Goal: Ask a question: Seek information or help from site administrators or community

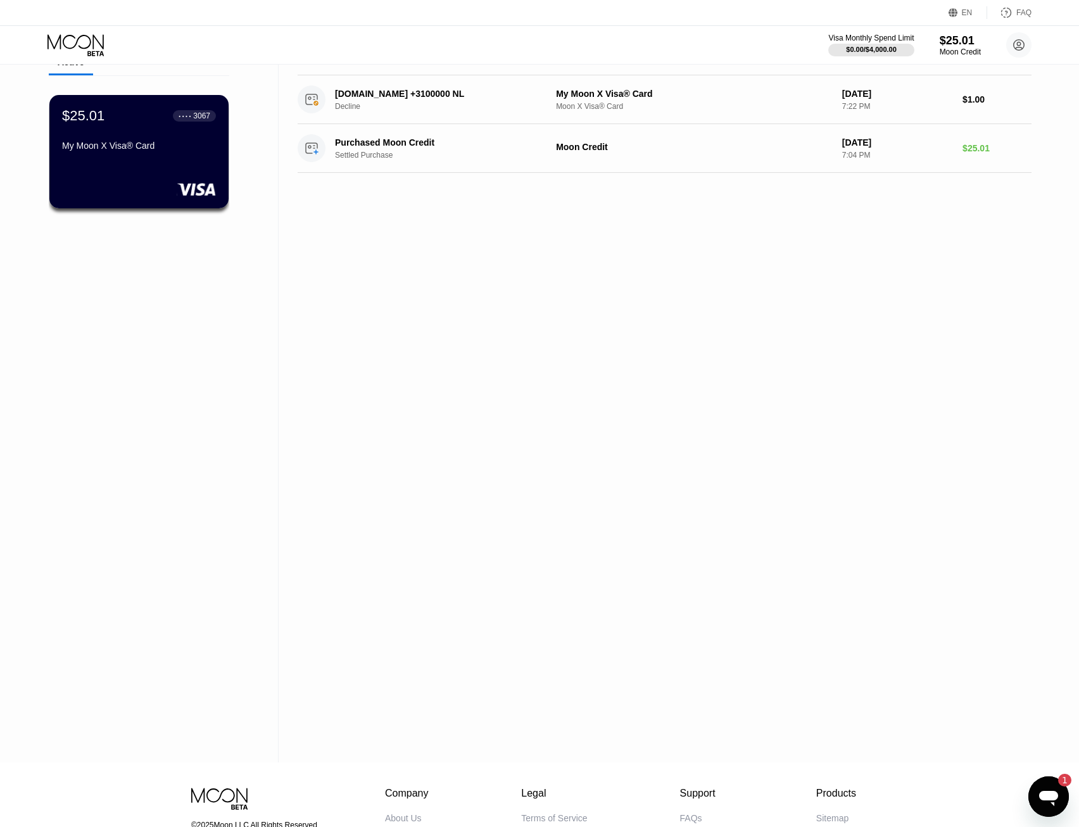
click at [759, 400] on div "Activity Export Transaction Detail Card or Product Detail Date & Time Amount DI…" at bounding box center [665, 381] width 772 height 763
drag, startPoint x: 1889, startPoint y: 1362, endPoint x: 1051, endPoint y: 799, distance: 1009.1
click at [1051, 799] on icon "Open messaging window, 1 unread message" at bounding box center [1048, 798] width 19 height 15
click at [855, 580] on div "Activity Export Transaction Detail Card or Product Detail Date & Time Amount DI…" at bounding box center [665, 381] width 772 height 763
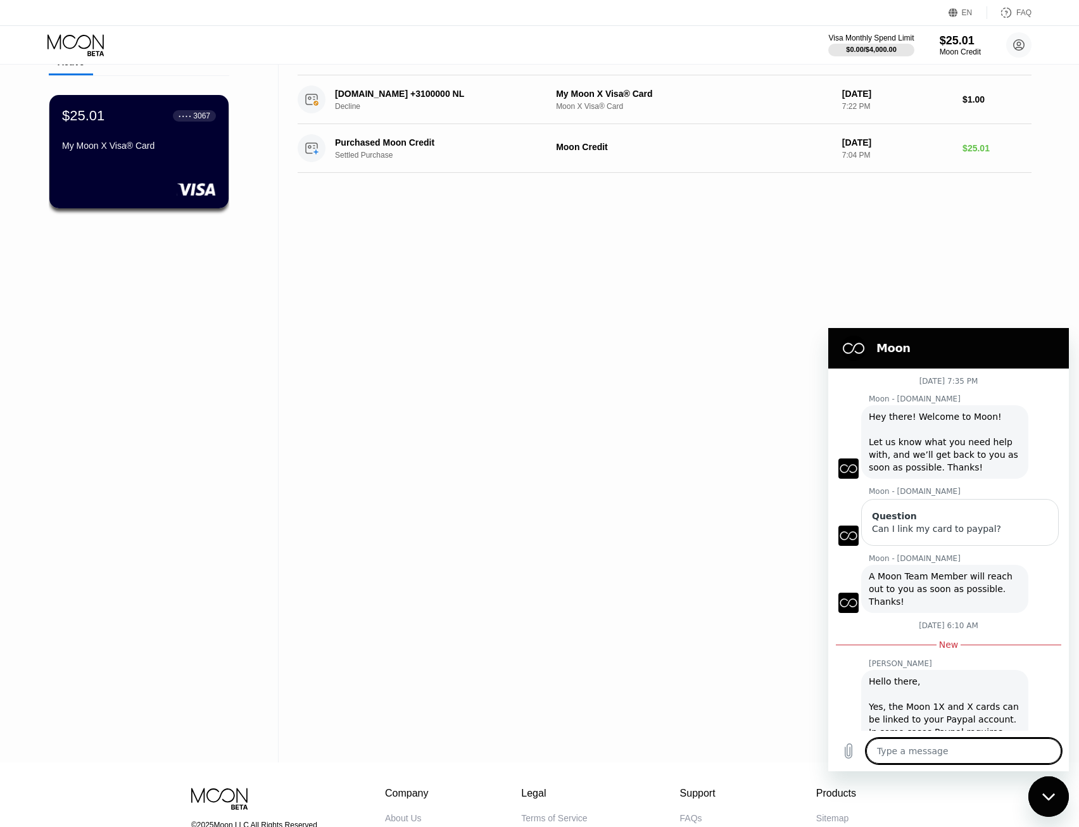
type textarea "x"
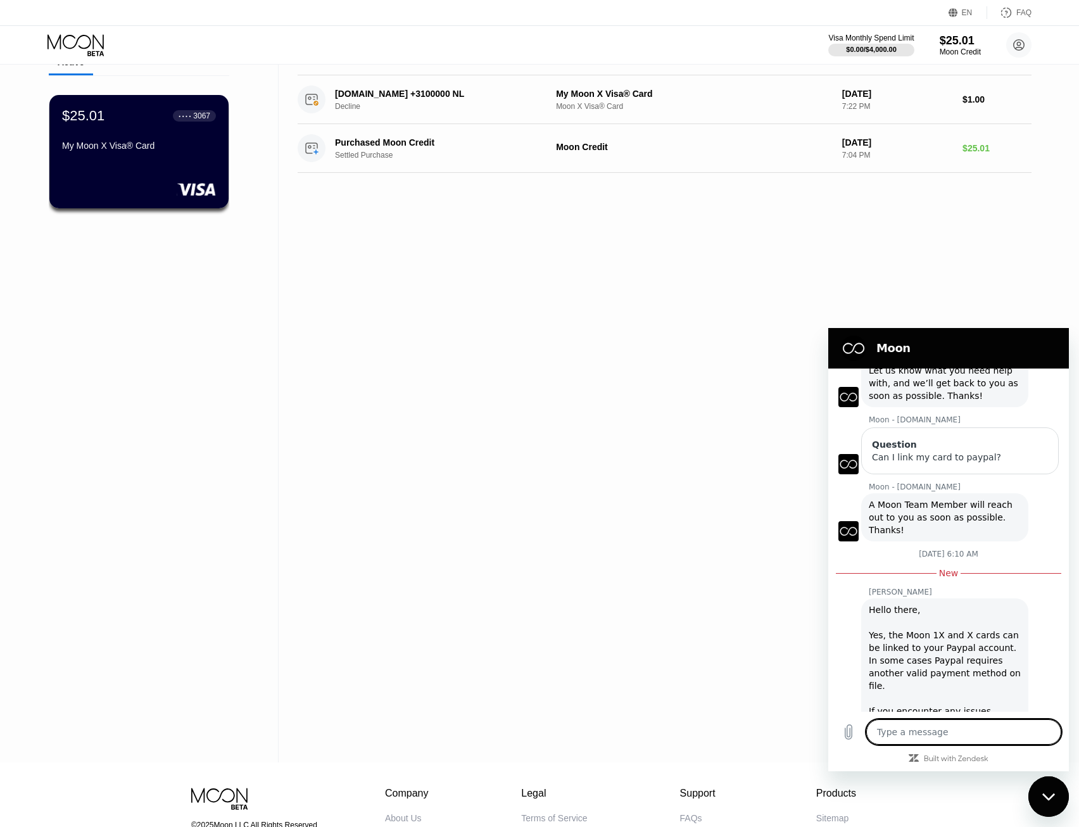
click at [932, 733] on textarea at bounding box center [963, 732] width 195 height 25
type textarea "C"
type textarea "x"
type textarea "CA"
type textarea "x"
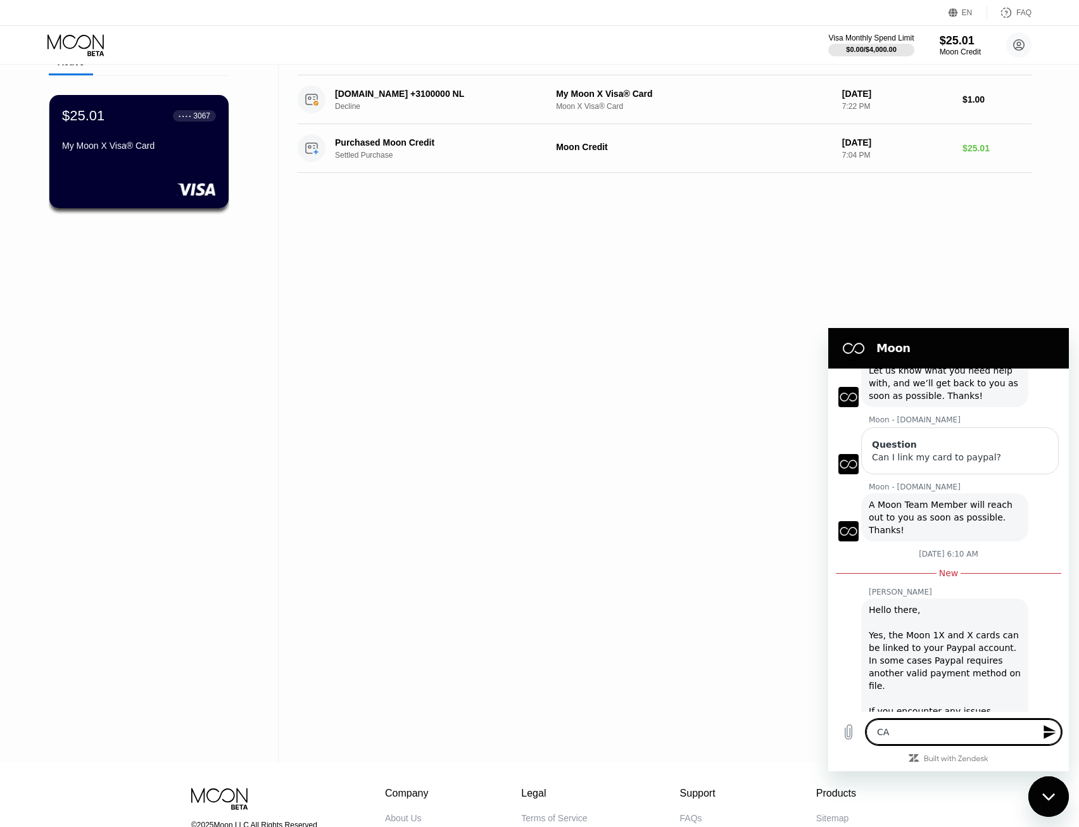
type textarea "CAB"
type textarea "x"
type textarea "CA"
type textarea "x"
type textarea "C"
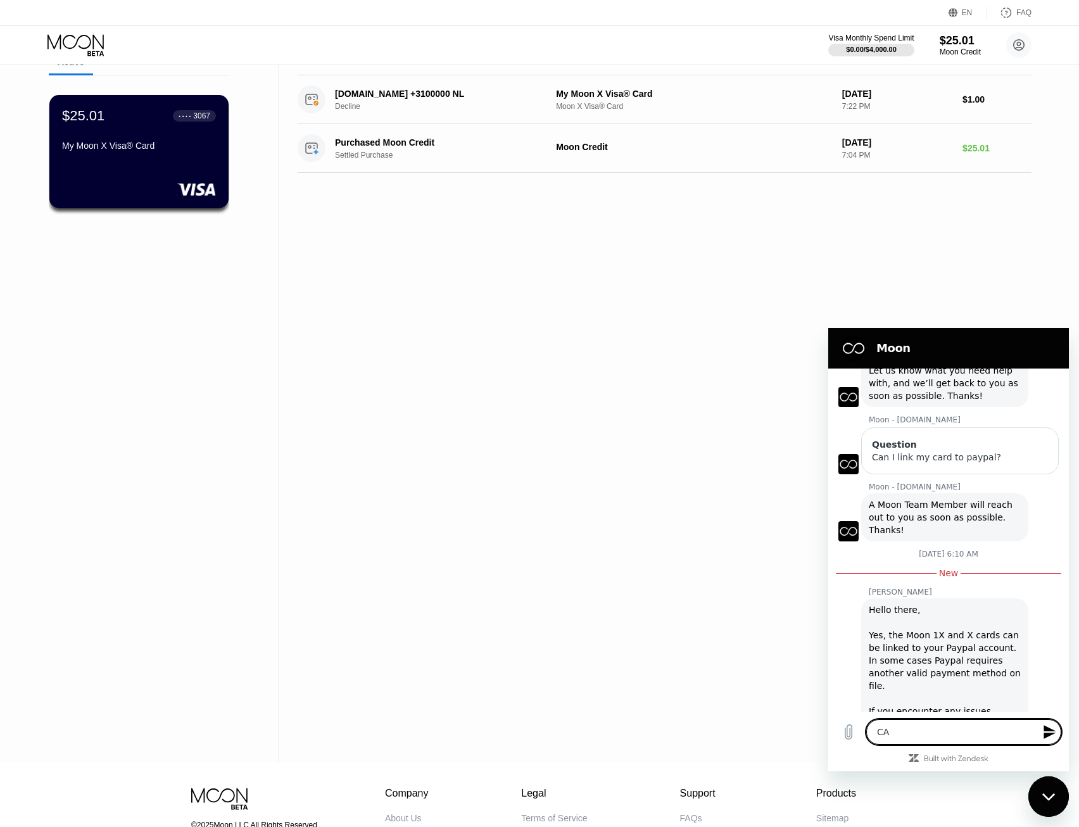
type textarea "x"
type textarea "h"
type textarea "x"
type textarea "hi"
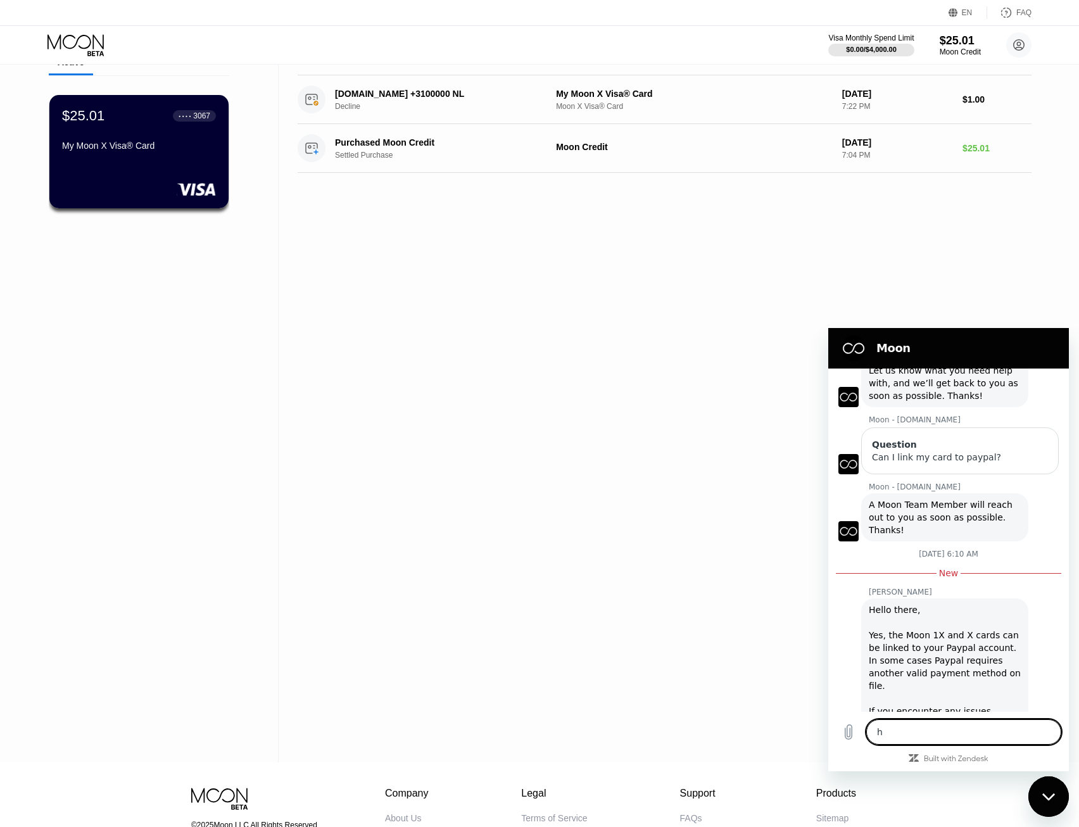
type textarea "x"
type textarea "hi,"
type textarea "x"
type textarea "hi,"
type textarea "x"
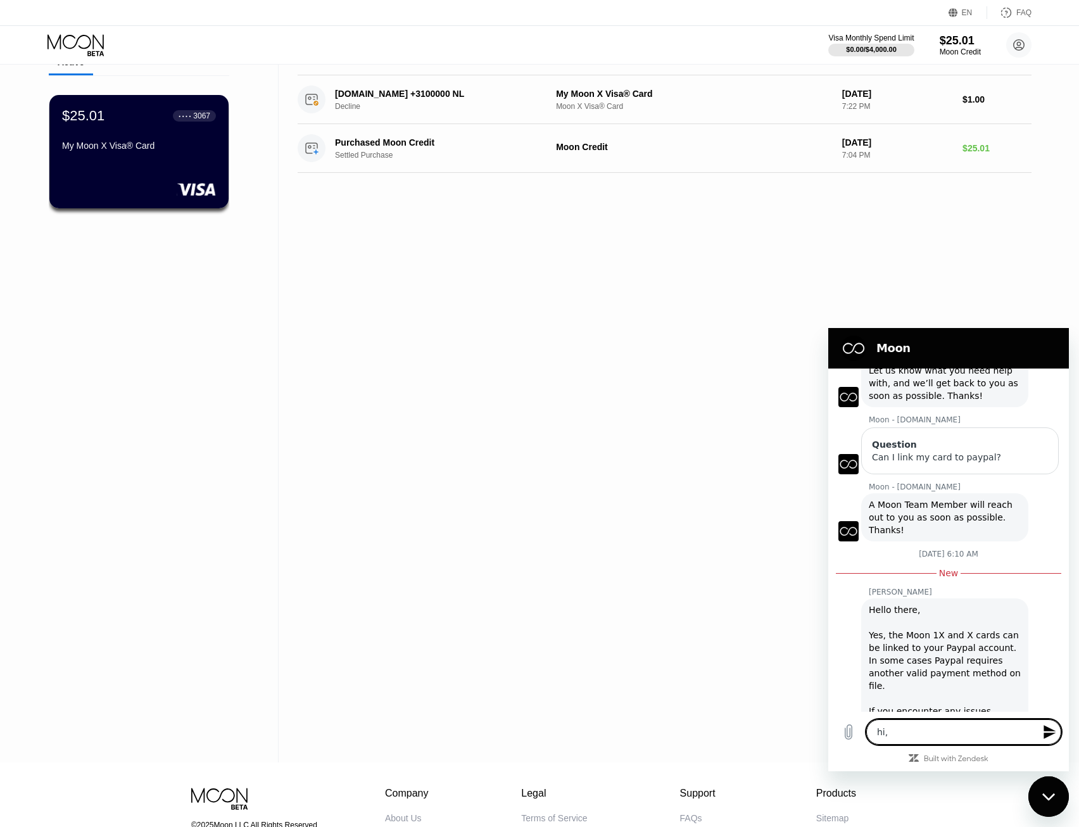
type textarea "hi, c"
type textarea "x"
type textarea "hi, ca"
type textarea "x"
type textarea "hi, can"
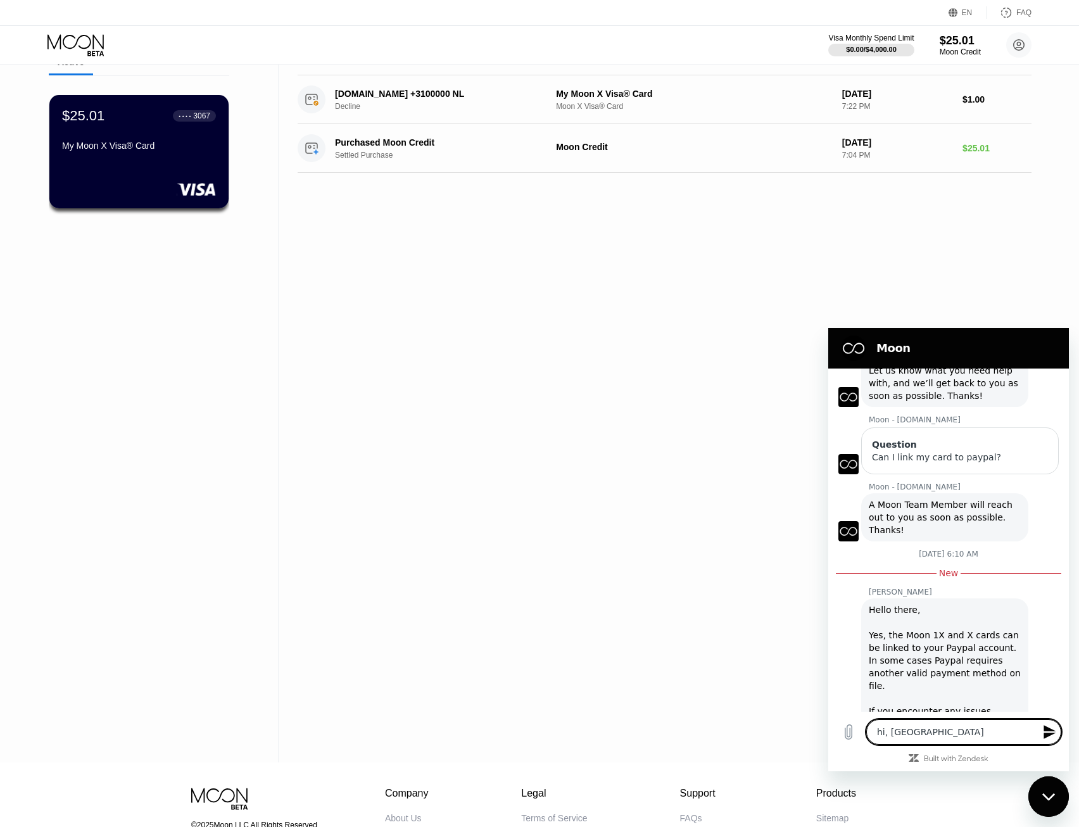
type textarea "x"
type textarea "hi, can"
type textarea "x"
type textarea "hi, can y"
type textarea "x"
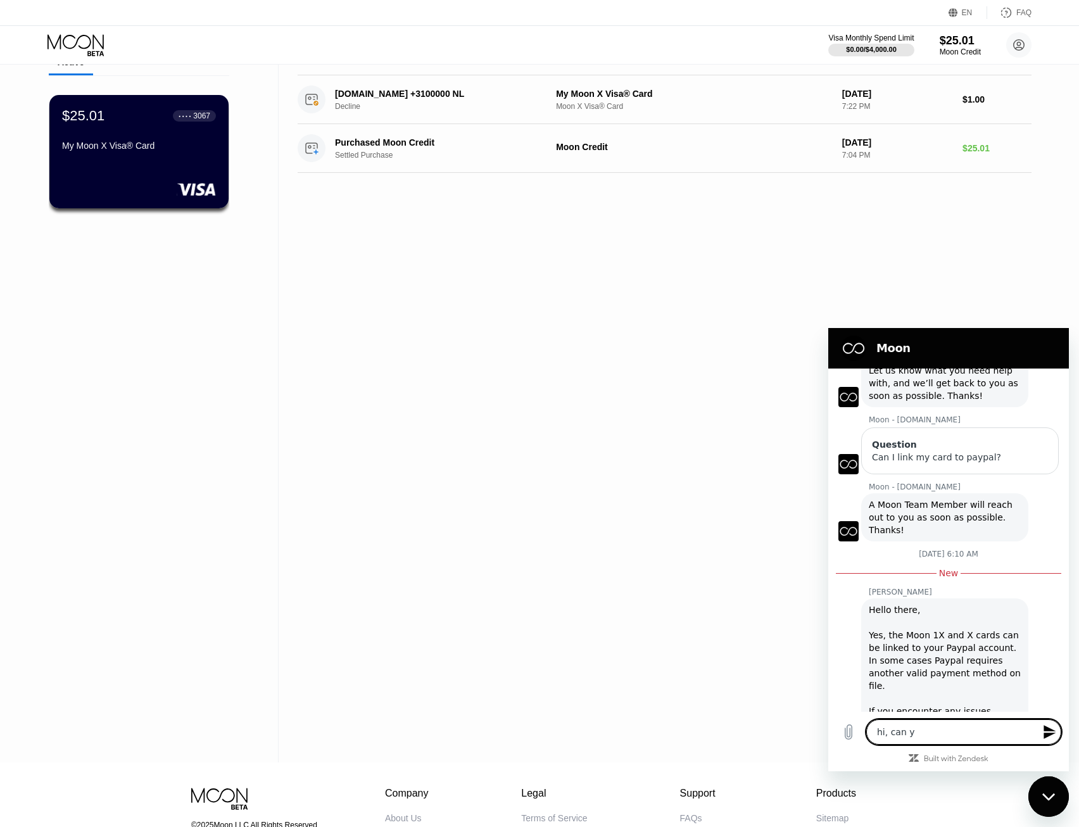
type textarea "hi, can yo"
type textarea "x"
type textarea "hi, can you"
type textarea "x"
type textarea "hi, can you"
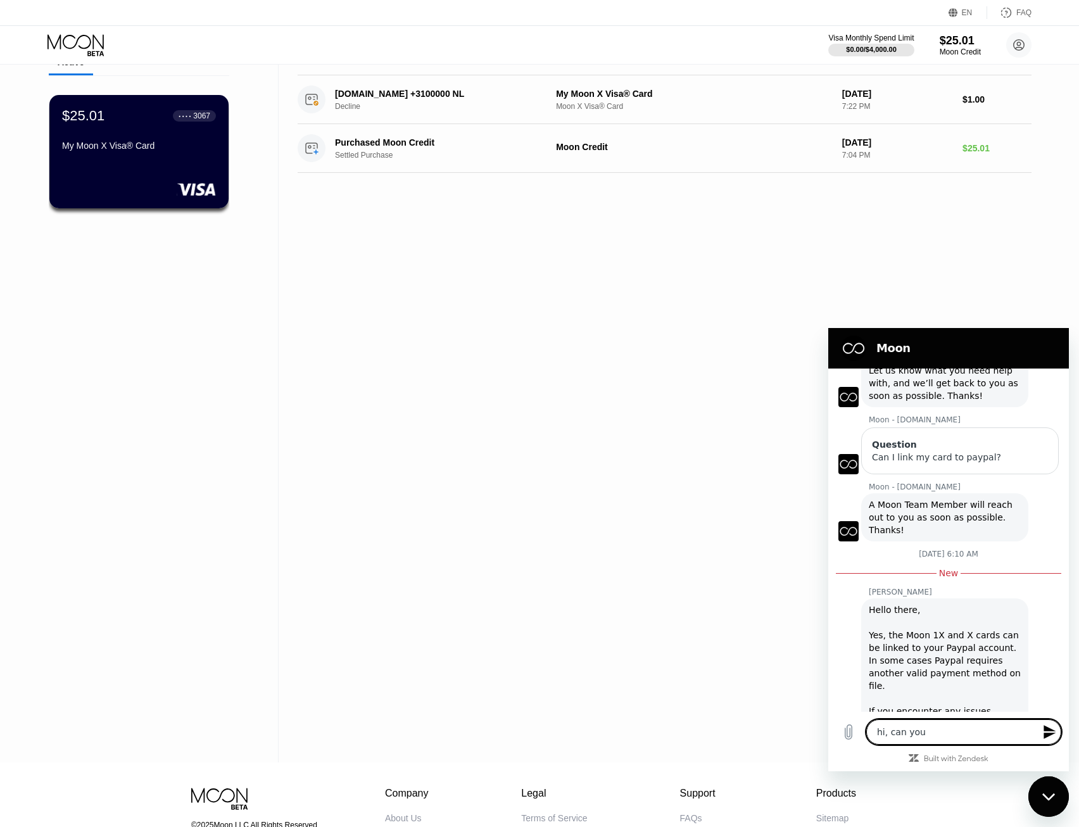
type textarea "x"
type textarea "hi, can you c"
type textarea "x"
type textarea "hi, can you ch"
type textarea "x"
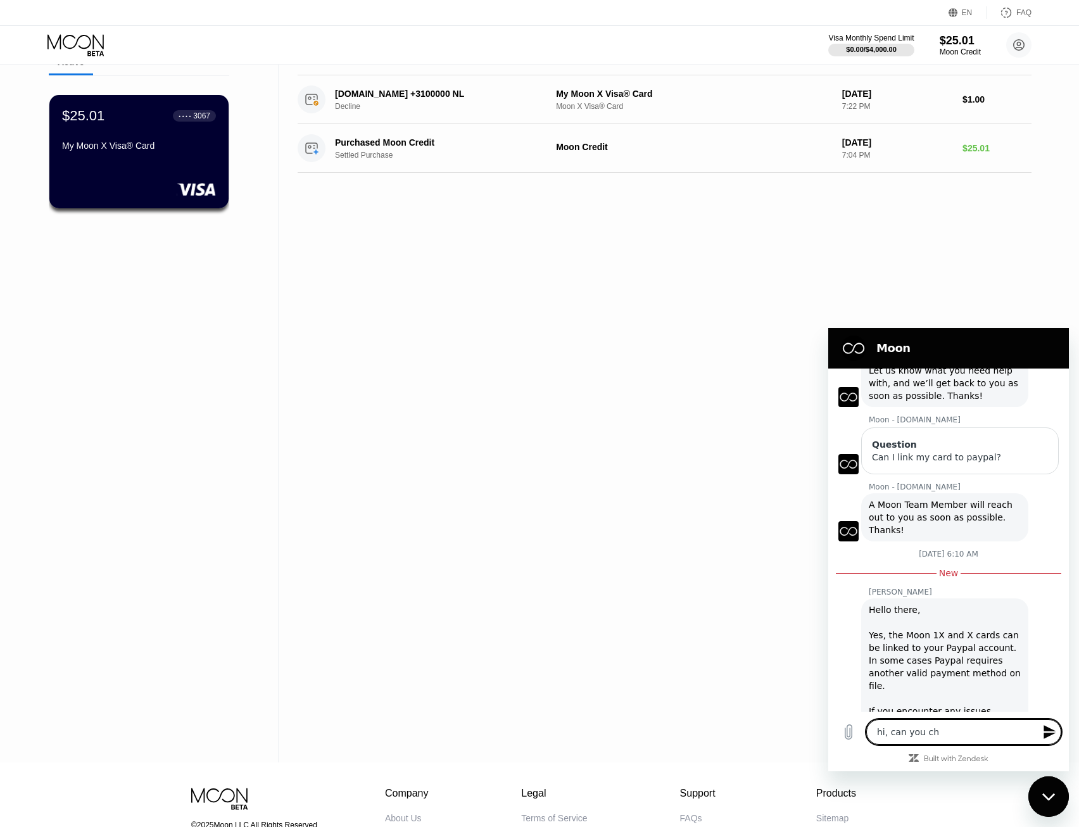
type textarea "hi, can you che"
type textarea "x"
type textarea "hi, can you chec"
type textarea "x"
type textarea "hi, can you check"
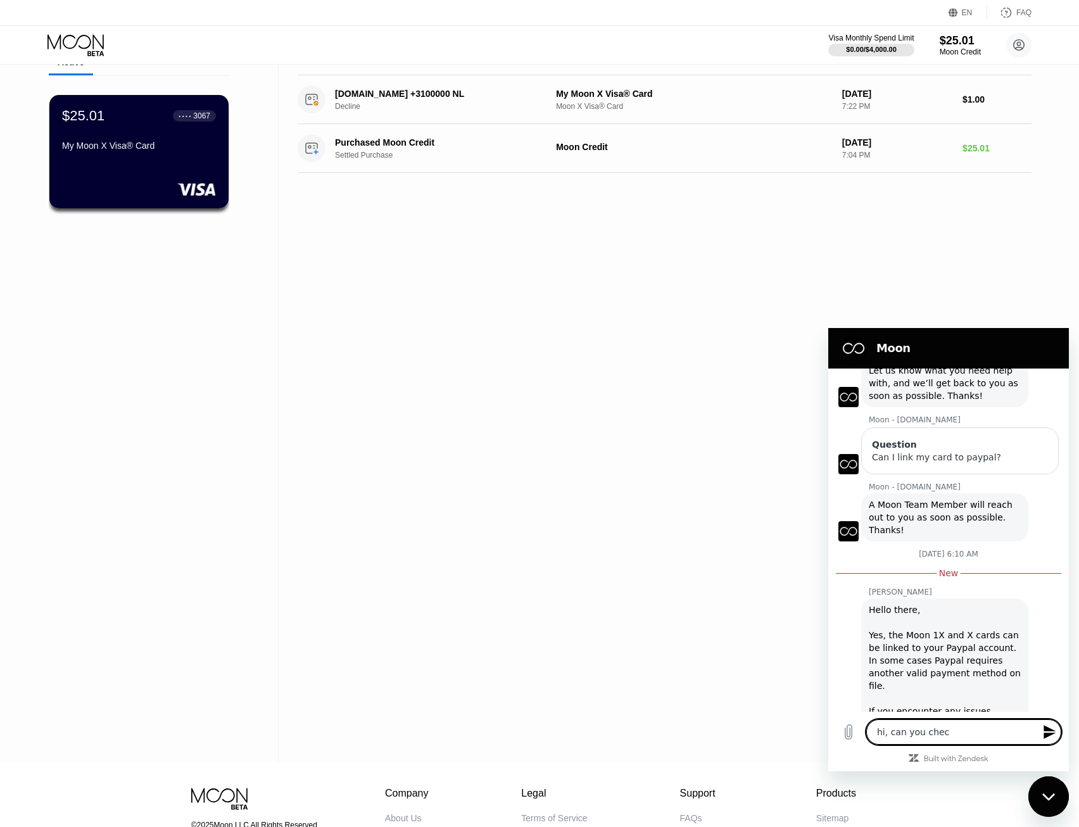
type textarea "x"
type textarea "hi, can you check"
type textarea "x"
type textarea "hi, can you check w"
type textarea "x"
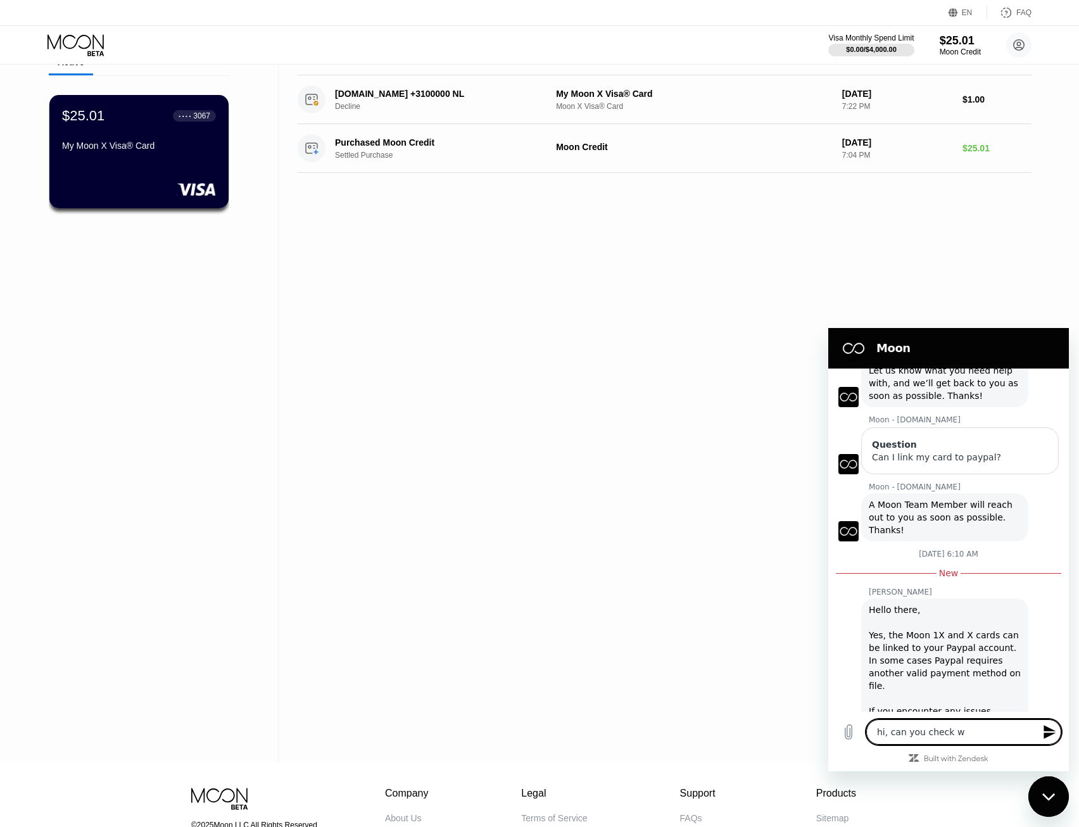
type textarea "hi, can you check wh"
type textarea "x"
type textarea "hi, can you check why"
type textarea "x"
type textarea "hi, can you check why"
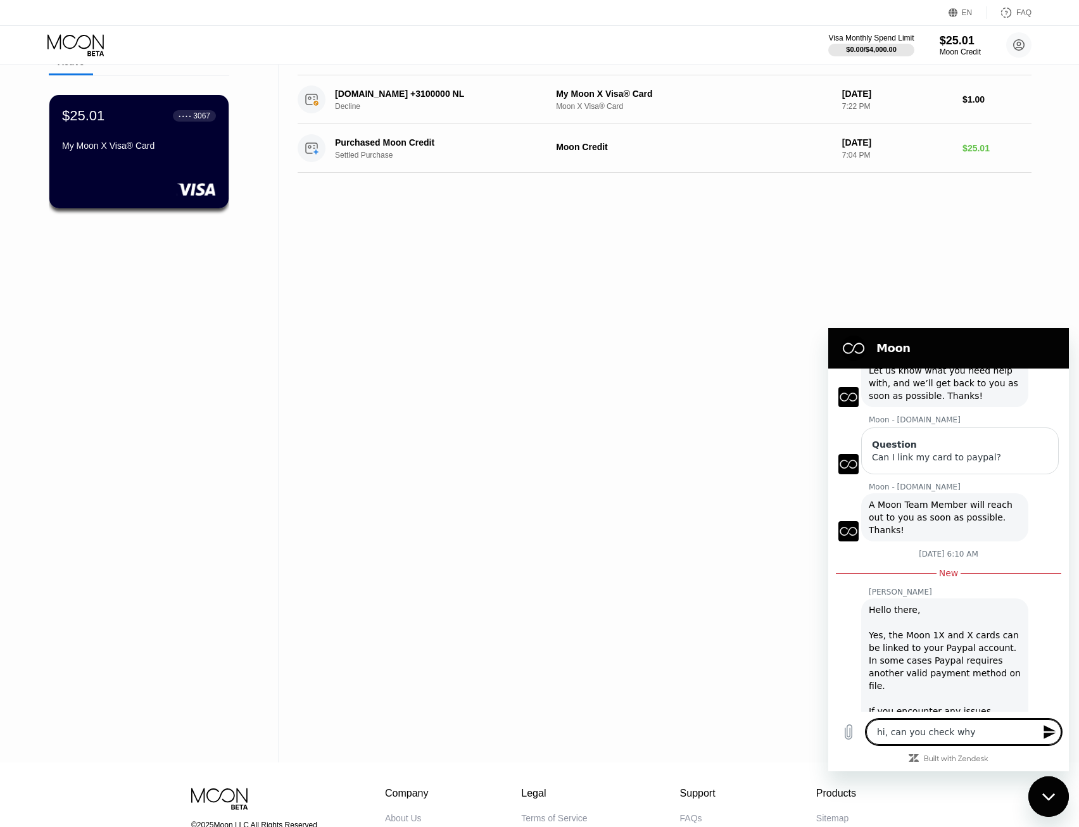
type textarea "x"
type textarea "hi, can you check why i"
type textarea "x"
type textarea "hi, can you check why is"
type textarea "x"
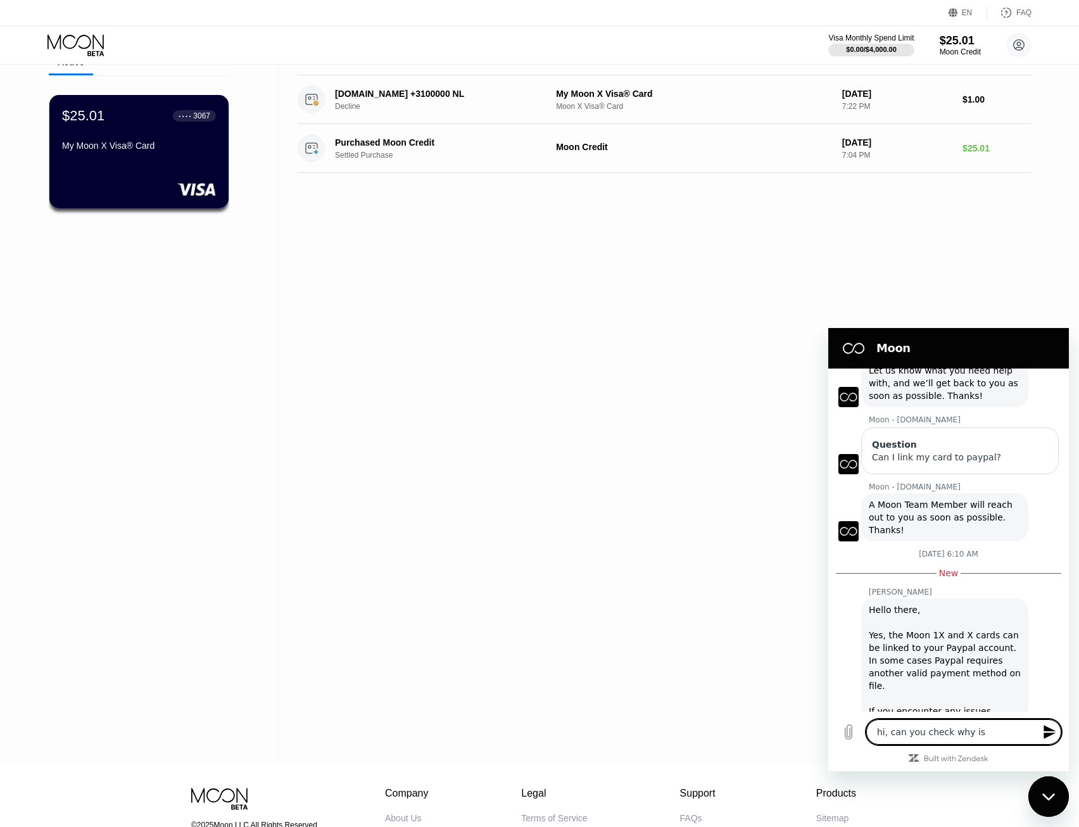
type textarea "hi, can you check why is"
type textarea "x"
type textarea "hi, can you check why is m"
type textarea "x"
type textarea "hi, can you check why is my"
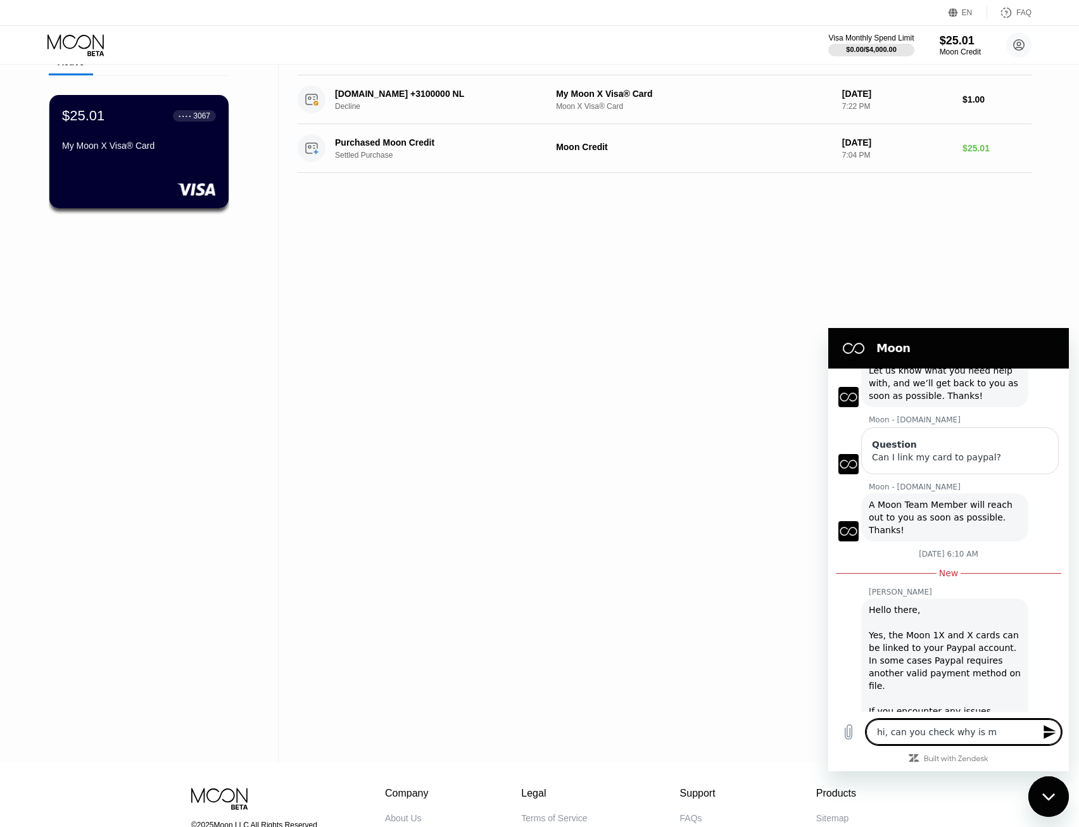
type textarea "x"
type textarea "hi, can you check why is my"
type textarea "x"
type textarea "hi, can you check why is my t"
type textarea "x"
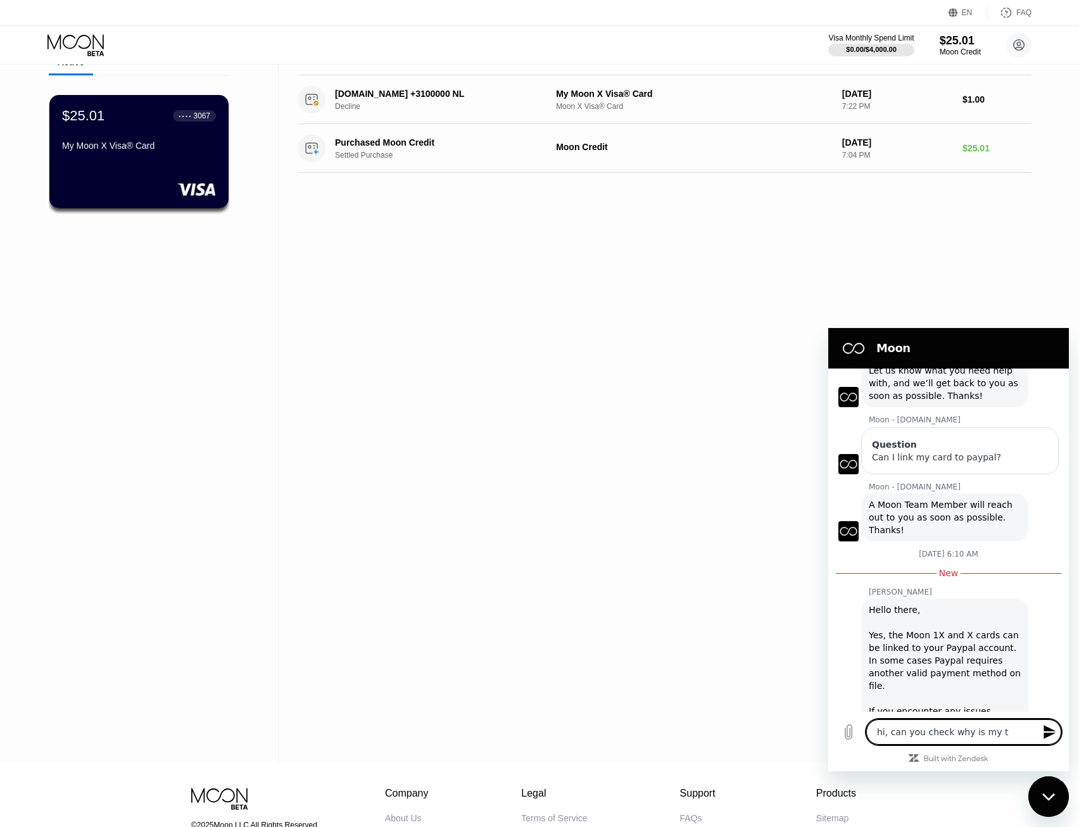
type textarea "hi, can you check why is my tr"
type textarea "x"
type textarea "hi, can you check why is my tra"
type textarea "x"
type textarea "hi, can you check why is my tran"
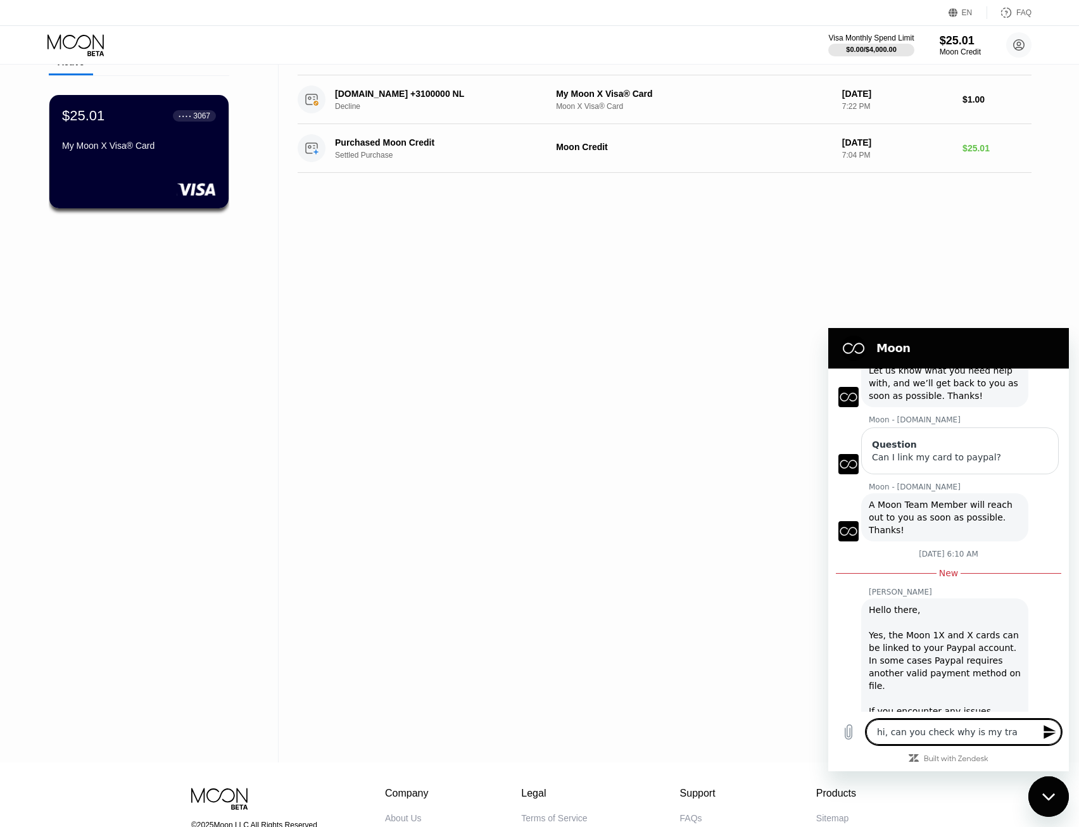
type textarea "x"
type textarea "hi, can you check why is my trans"
type textarea "x"
type textarea "hi, can you check why is my transa"
type textarea "x"
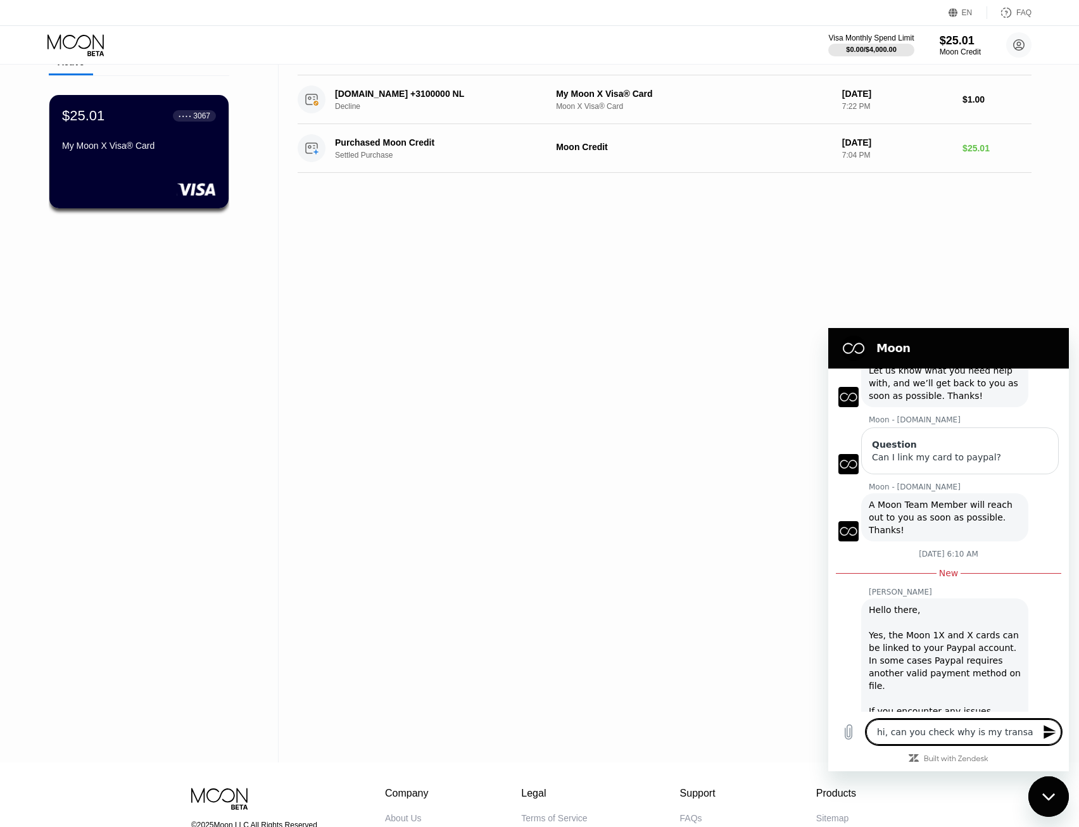
type textarea "hi, can you check why is my transac"
type textarea "x"
type textarea "hi, can you check why is my transact"
type textarea "x"
type textarea "hi, can you check why is my transacti"
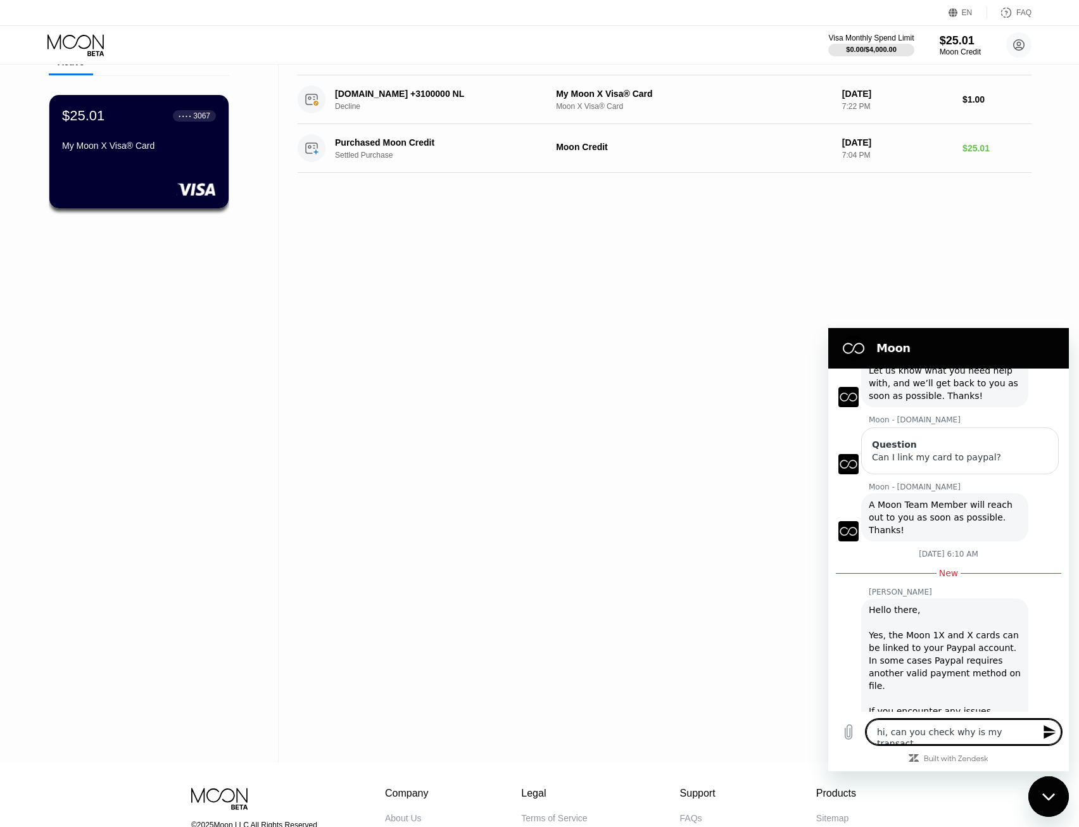
type textarea "x"
type textarea "hi, can you check why is my transactio"
type textarea "x"
type textarea "hi, can you check why is my transaction"
type textarea "x"
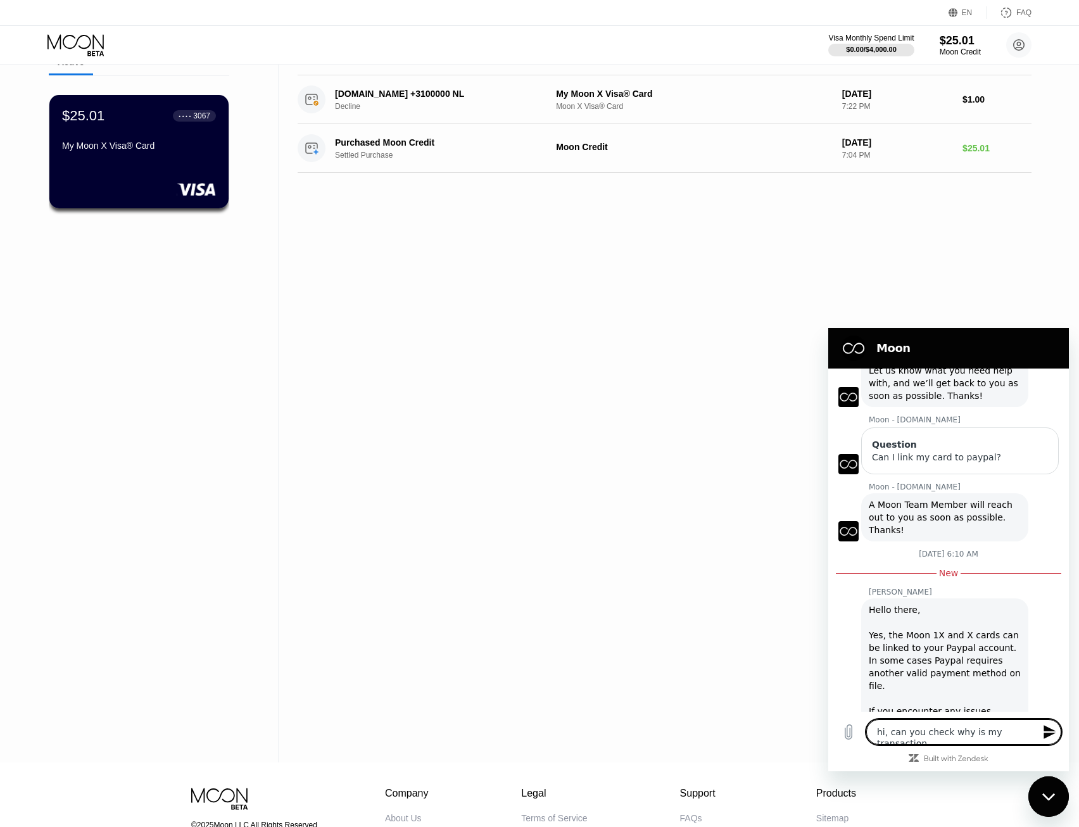
type textarea "hi, can you check why is my transaction"
type textarea "x"
type textarea "hi, can you check why is my transaction o"
type textarea "x"
type textarea "hi, can you check why is my transaction on"
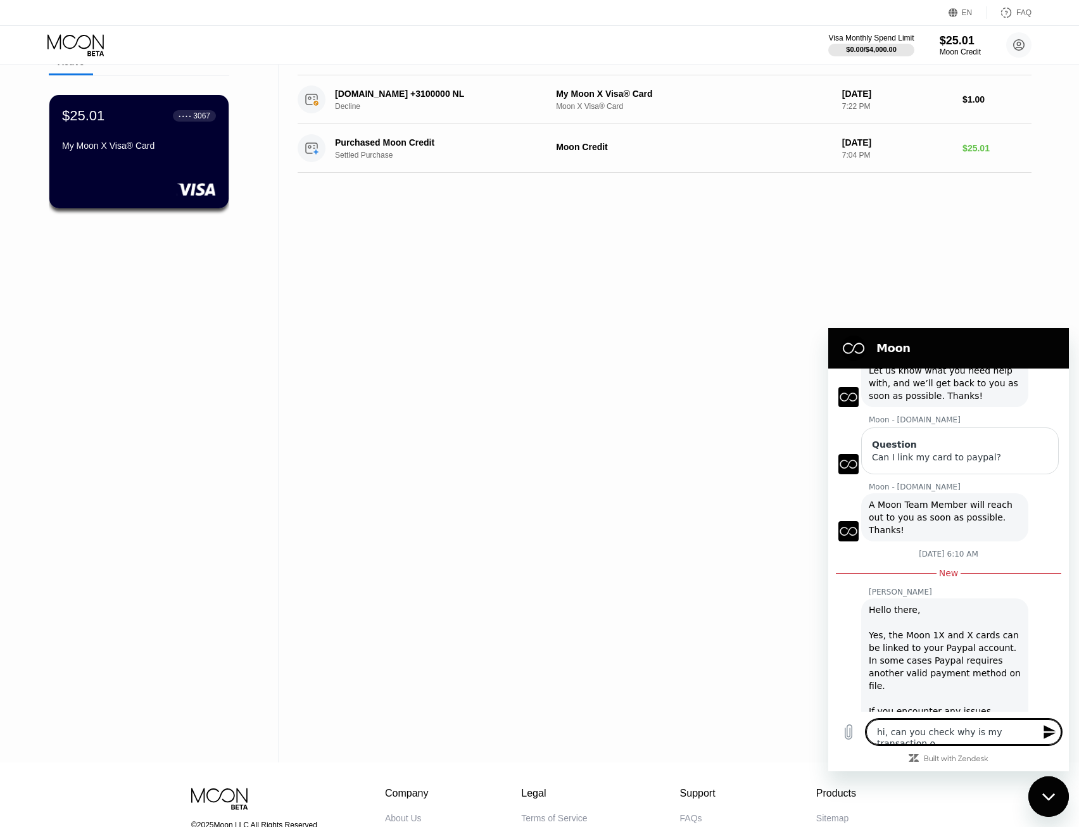
type textarea "x"
type textarea "hi, can you check why is my transaction on"
type textarea "x"
type textarea "hi, can you check why is my transaction on 1"
type textarea "x"
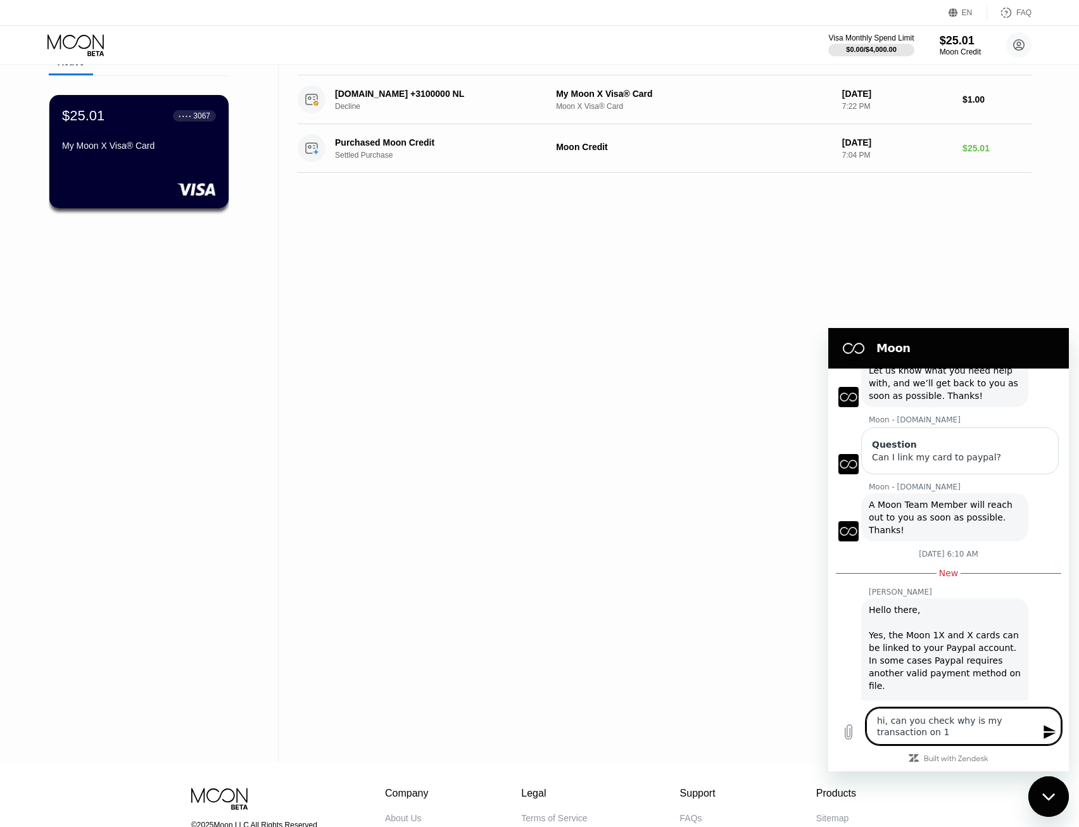
type textarea "hi, can you check why is my transaction on 19"
type textarea "x"
type textarea "hi, can you check why is my transaction on 19"
type textarea "x"
type textarea "hi, can you check why is my transaction on 19 A"
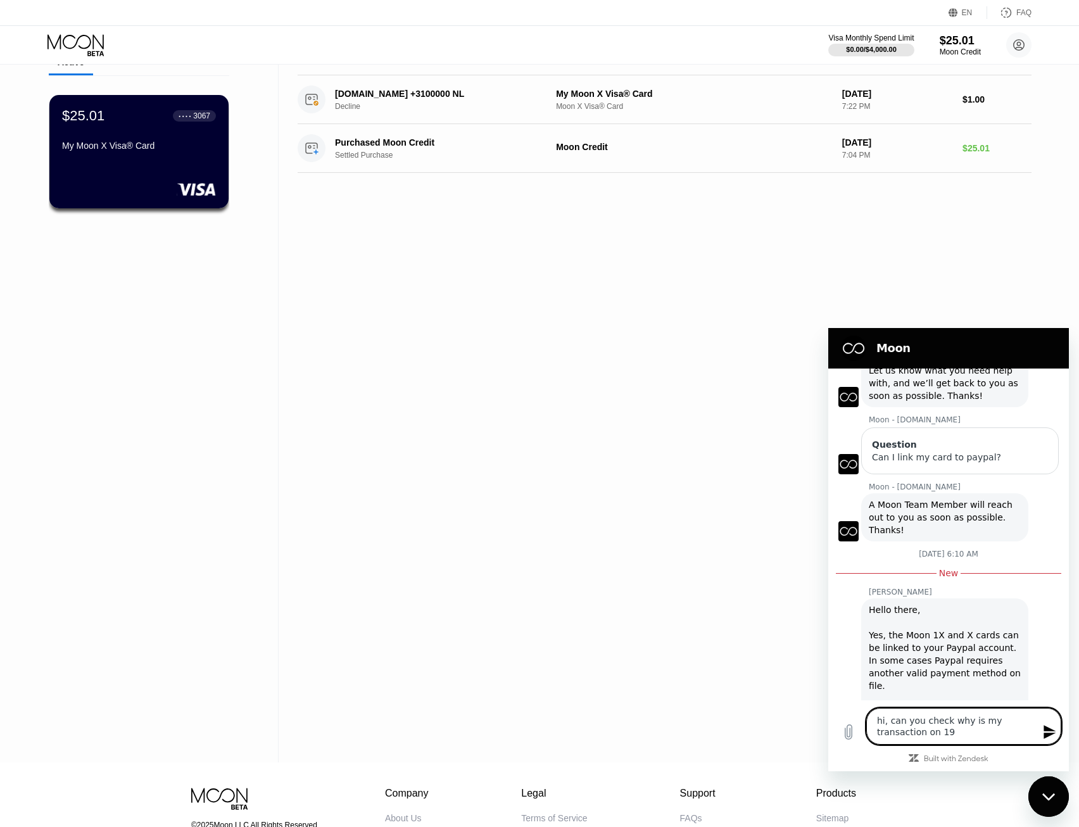
type textarea "x"
type textarea "hi, can you check why is my transaction on 19 Au"
type textarea "x"
type textarea "hi, can you check why is my transaction on 19 Aug"
type textarea "x"
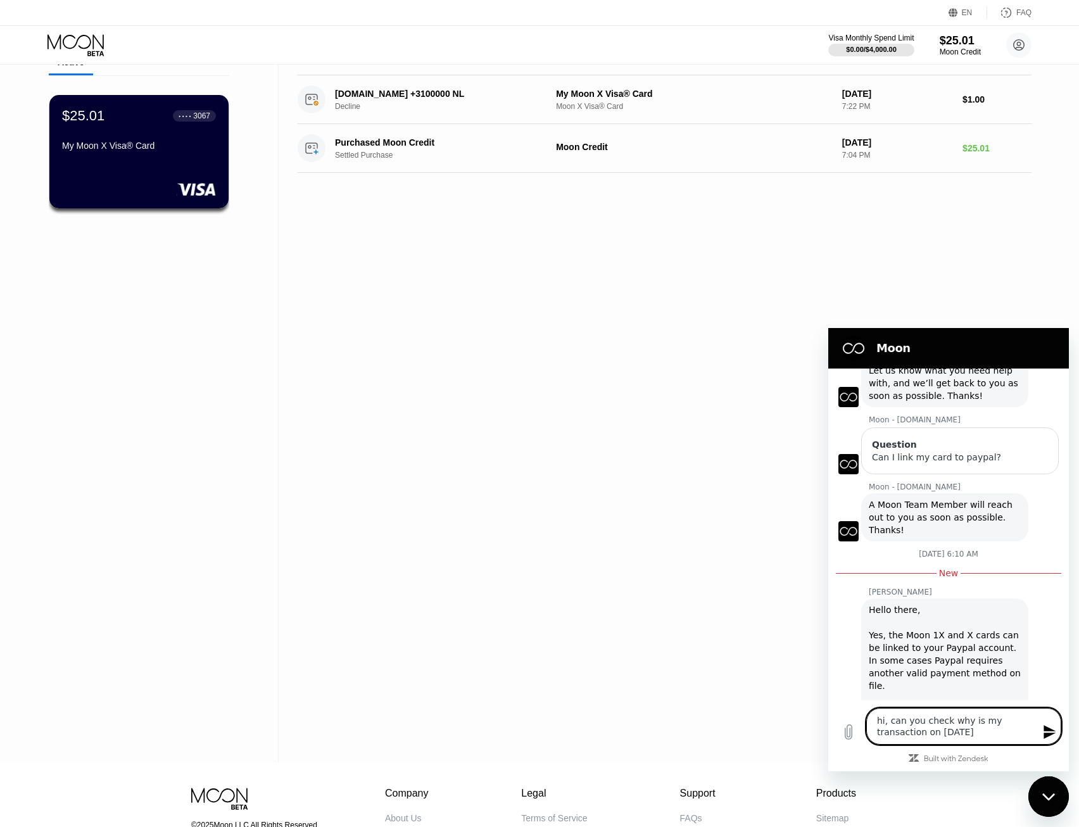
type textarea "hi, can you check why is my transaction on 19 Augu"
type textarea "x"
type textarea "hi, can you check why is my transaction on 19 Augue"
type textarea "x"
type textarea "hi, can you check why is my transaction on 19 Augues"
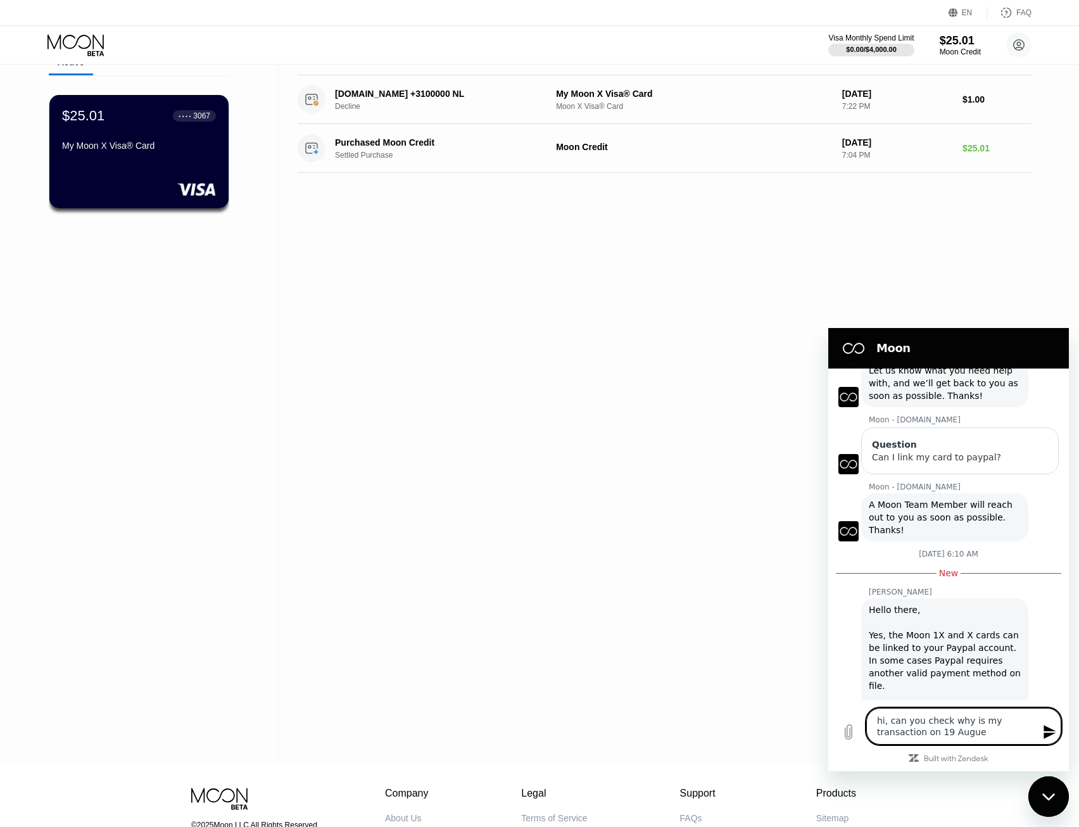
type textarea "x"
type textarea "hi, can you check why is my transaction on 19 Augue"
type textarea "x"
type textarea "hi, can you check why is my transaction on 19 Augu"
type textarea "x"
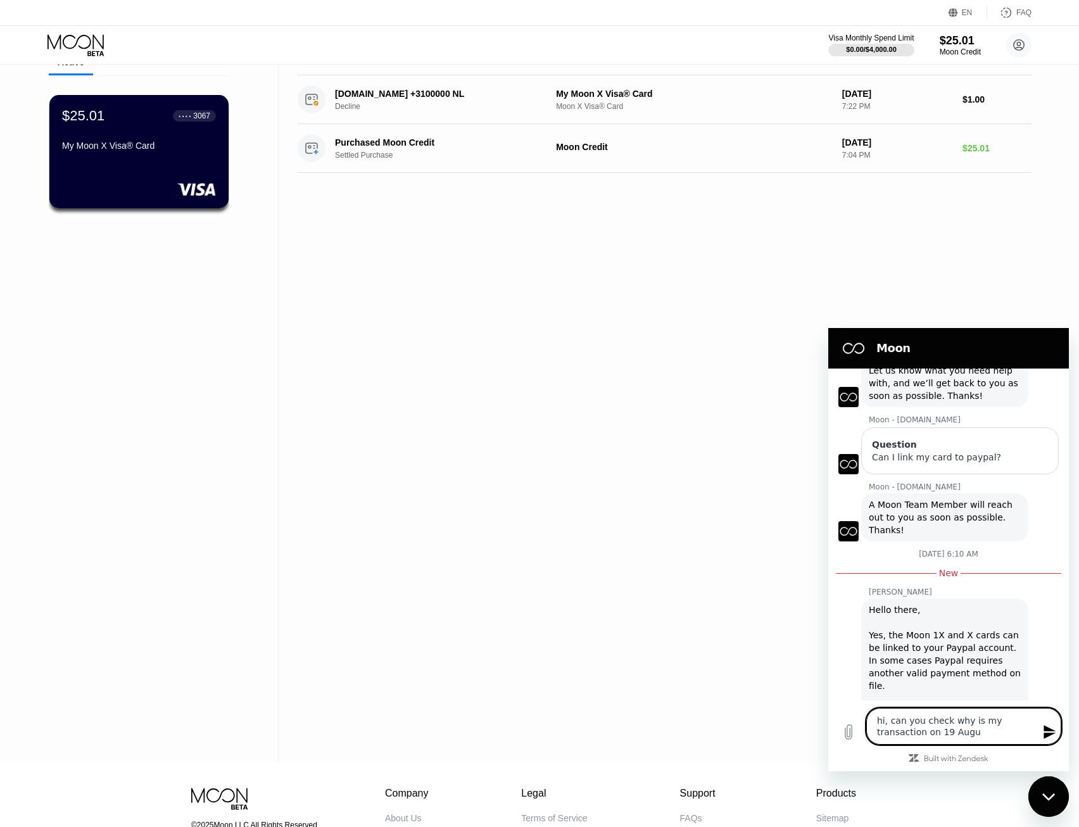
type textarea "hi, can you check why is my transaction on 19 Aug"
type textarea "x"
type textarea "hi, can you check why is my transaction on 19 Au"
type textarea "x"
type textarea "hi, can you check why is my transaction on 19 A"
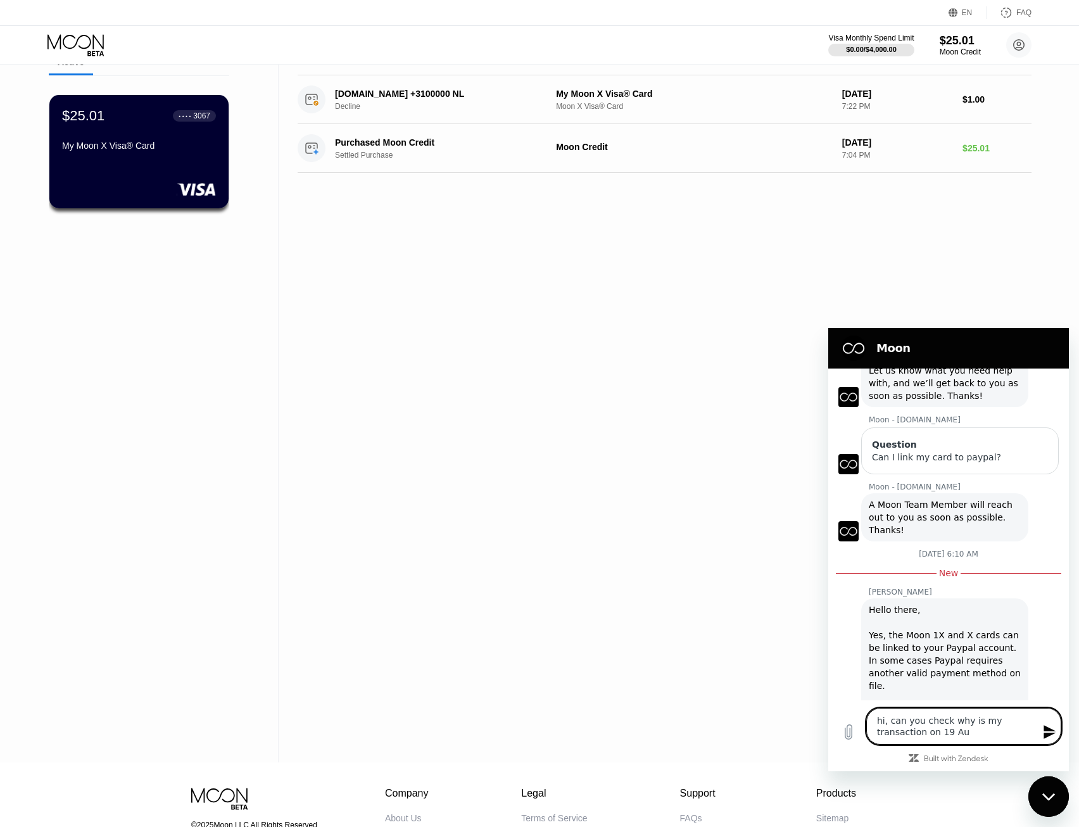
type textarea "x"
type textarea "hi, can you check why is my transaction on 19"
type textarea "x"
type textarea "hi, can you check why is my transaction on 19"
type textarea "x"
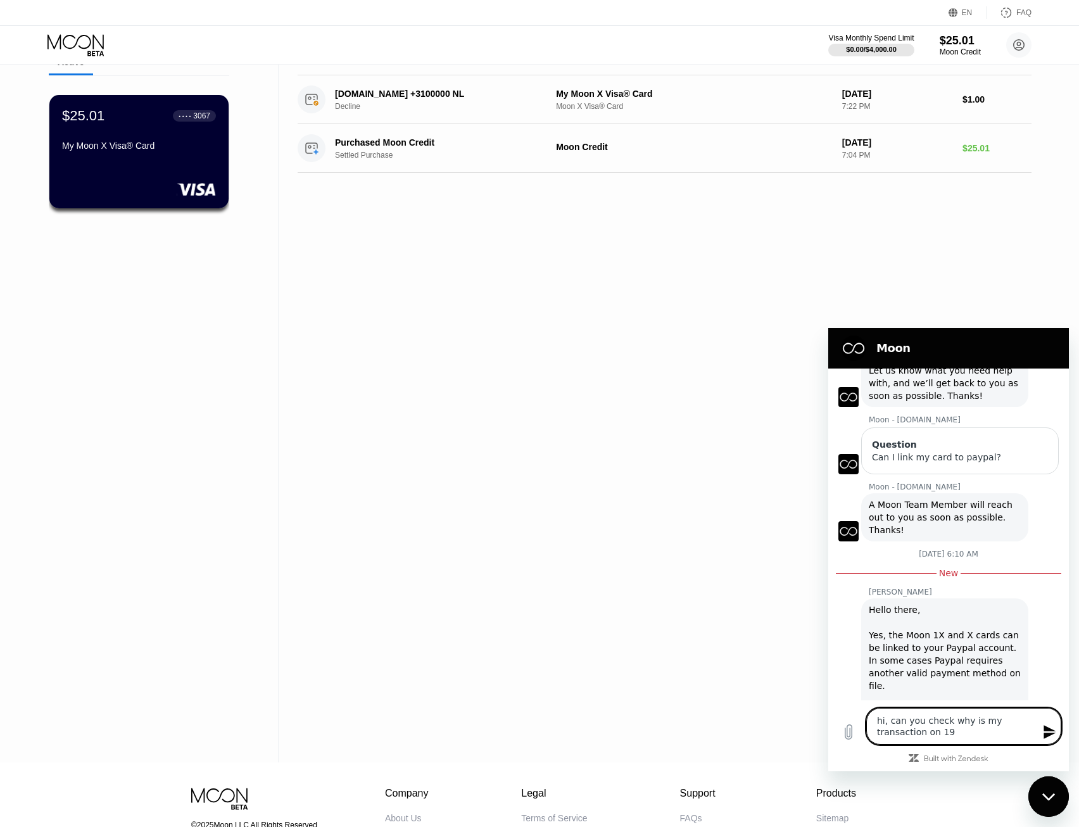
type textarea "hi, can you check why is my transaction on 1"
type textarea "x"
type textarea "hi, can you check why is my transaction on 19"
type textarea "x"
type textarea "hi, can you check why is my transaction on 1"
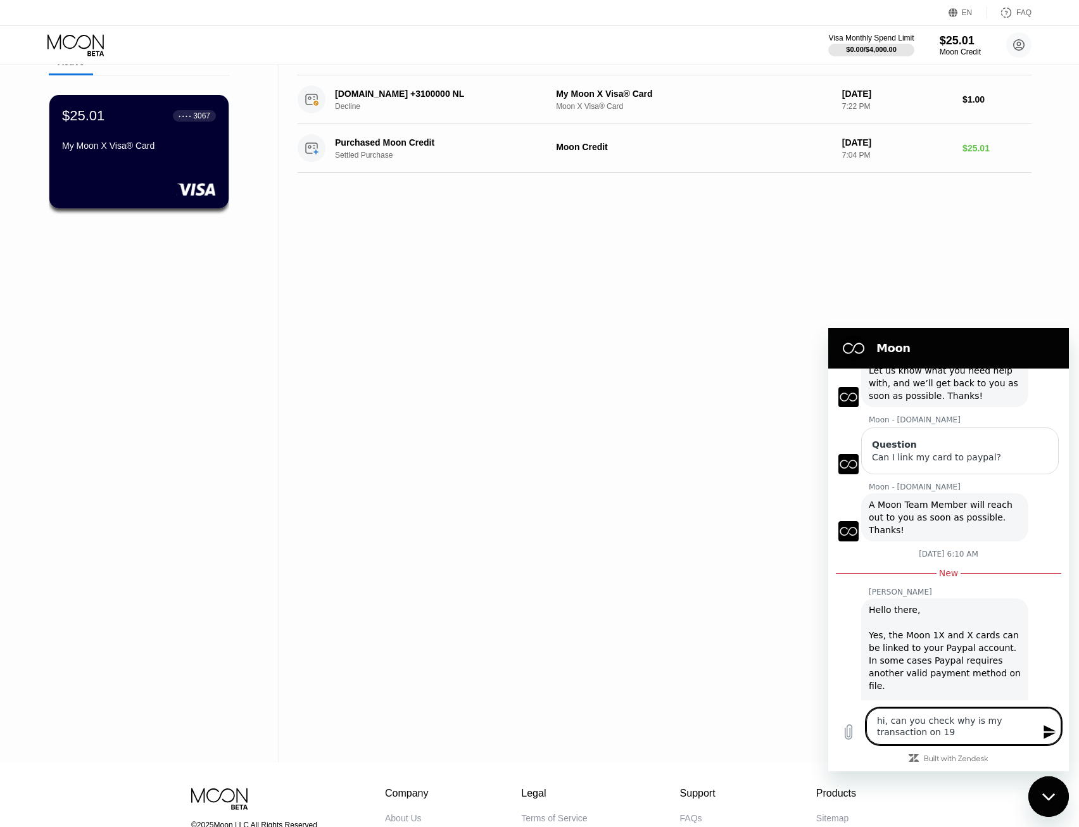
type textarea "x"
type textarea "hi, can you check why is my transaction on"
type textarea "x"
type textarea "hi, can you check why is my transaction on"
type textarea "x"
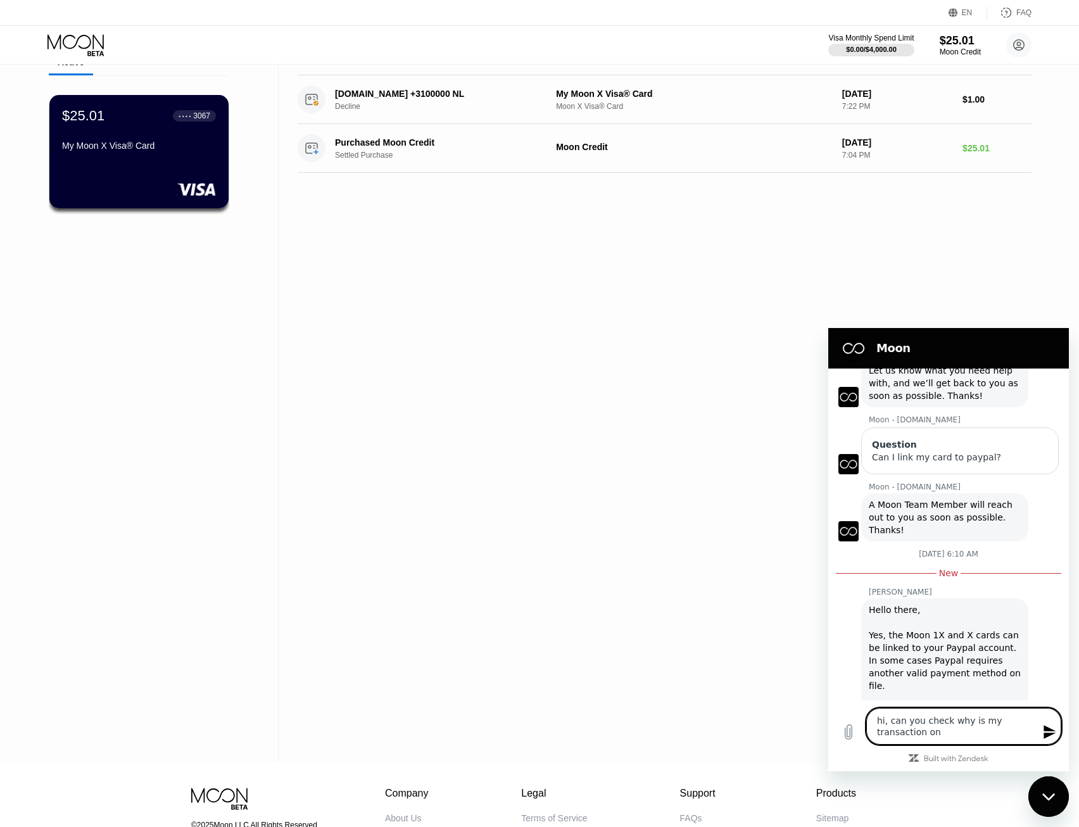
type textarea "hi, can you check why is my transaction o"
type textarea "x"
type textarea "hi, can you check why is my transaction"
type textarea "x"
type textarea "hi, can you check why is my transaction d"
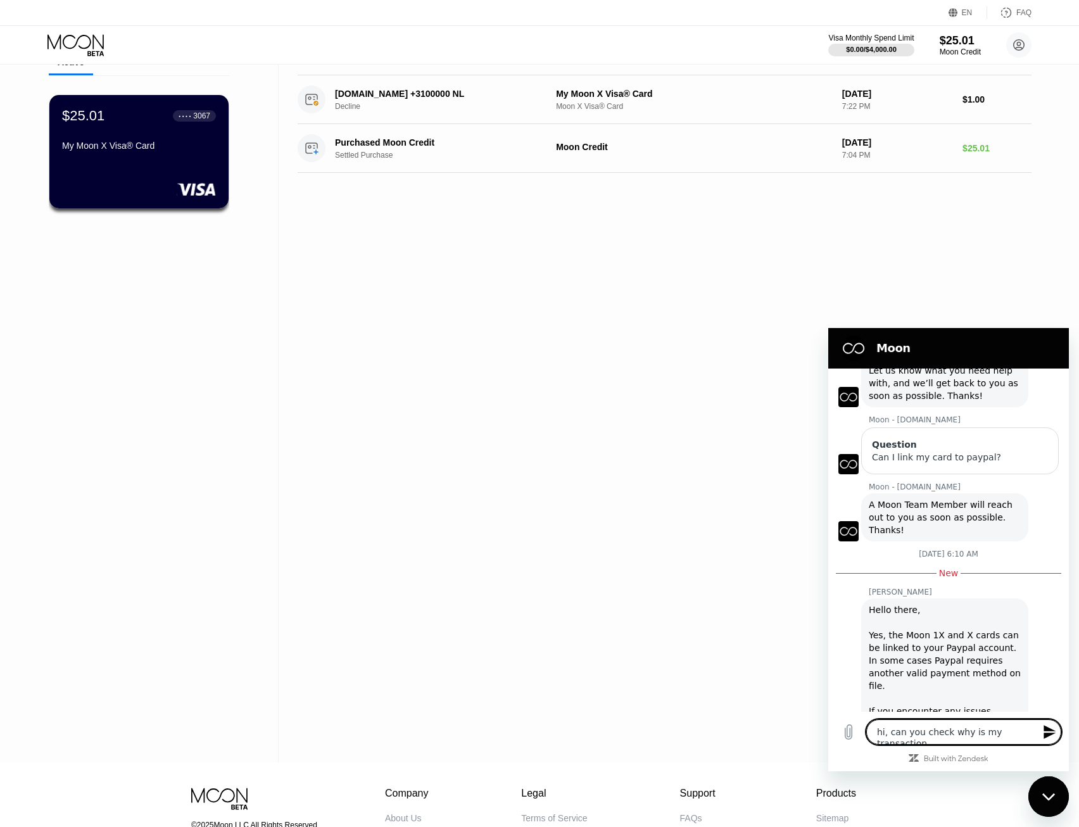
type textarea "x"
type textarea "hi, can you check why is my transaction de"
type textarea "x"
type textarea "hi, can you check why is my transaction del"
type textarea "x"
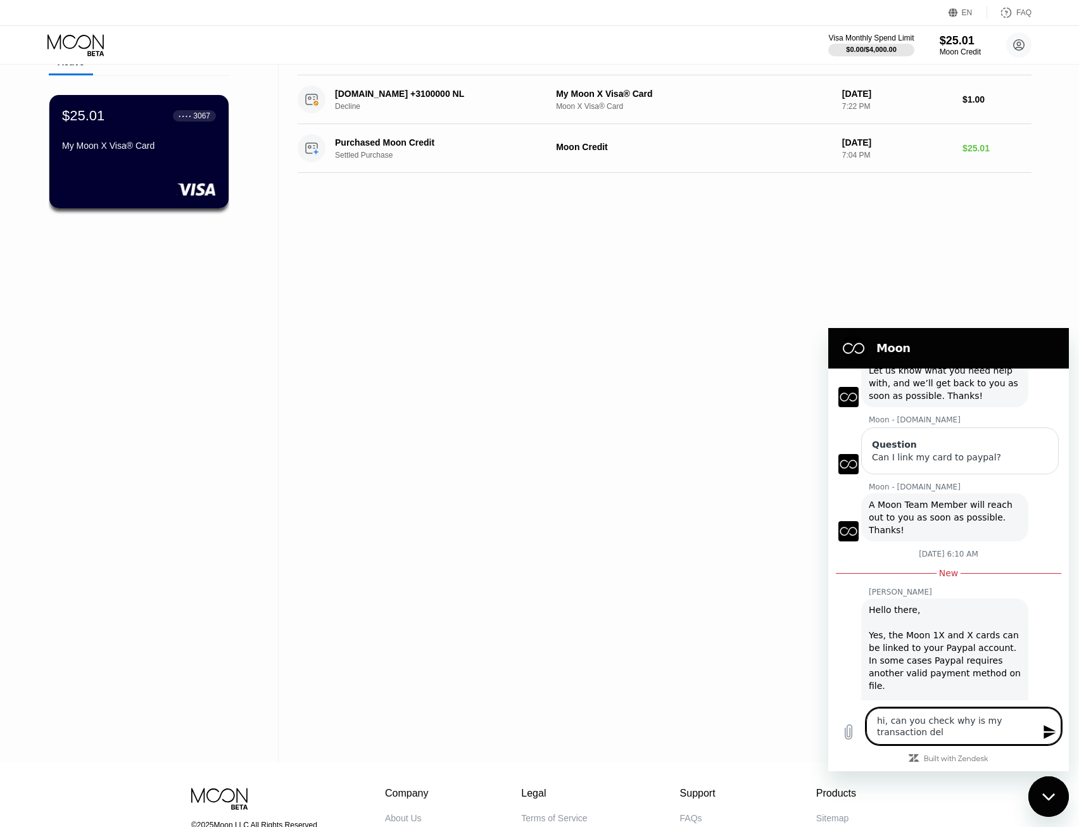
type textarea "hi, can you check why is my transaction deli"
type textarea "x"
type textarea "hi, can you check why is my transaction del"
type textarea "x"
type textarea "hi, can you check why is my transaction de"
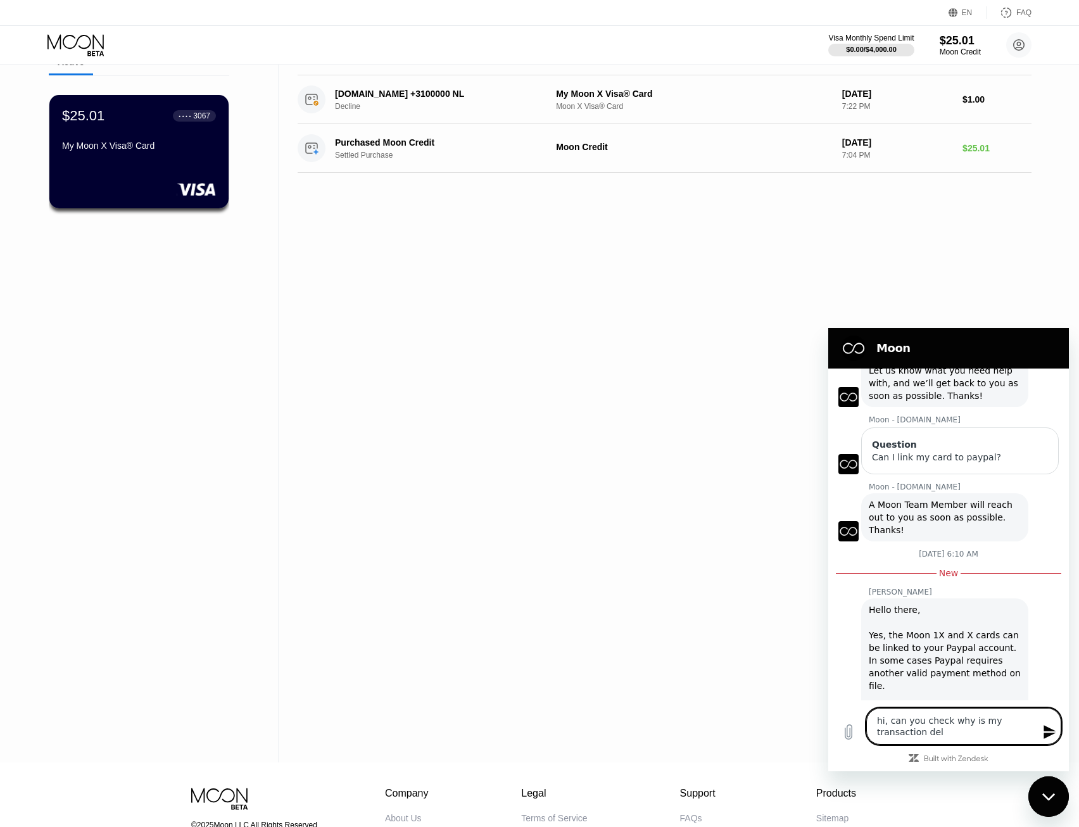
type textarea "x"
type textarea "hi, can you check why is my transaction dec"
type textarea "x"
type textarea "hi, can you check why is my transaction decl"
type textarea "x"
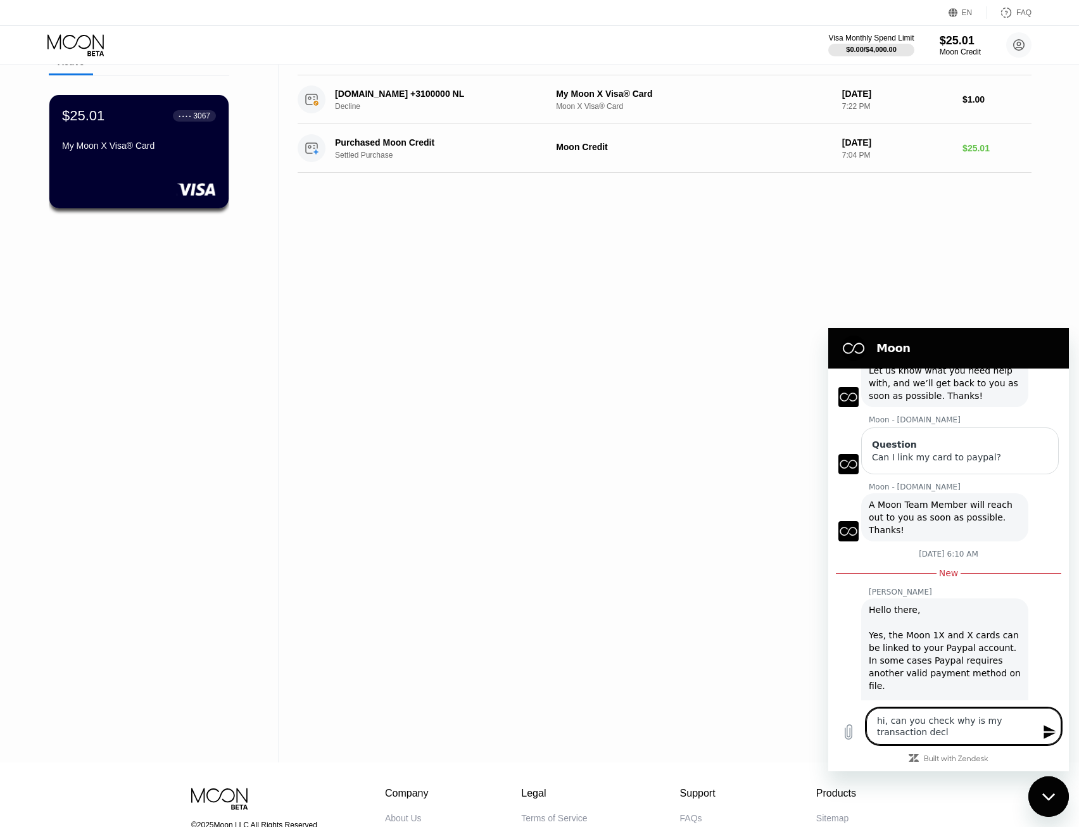
type textarea "hi, can you check why is my transaction decli"
type textarea "x"
type textarea "hi, can you check why is my transaction declin"
type textarea "x"
type textarea "hi, can you check why is my transaction decline"
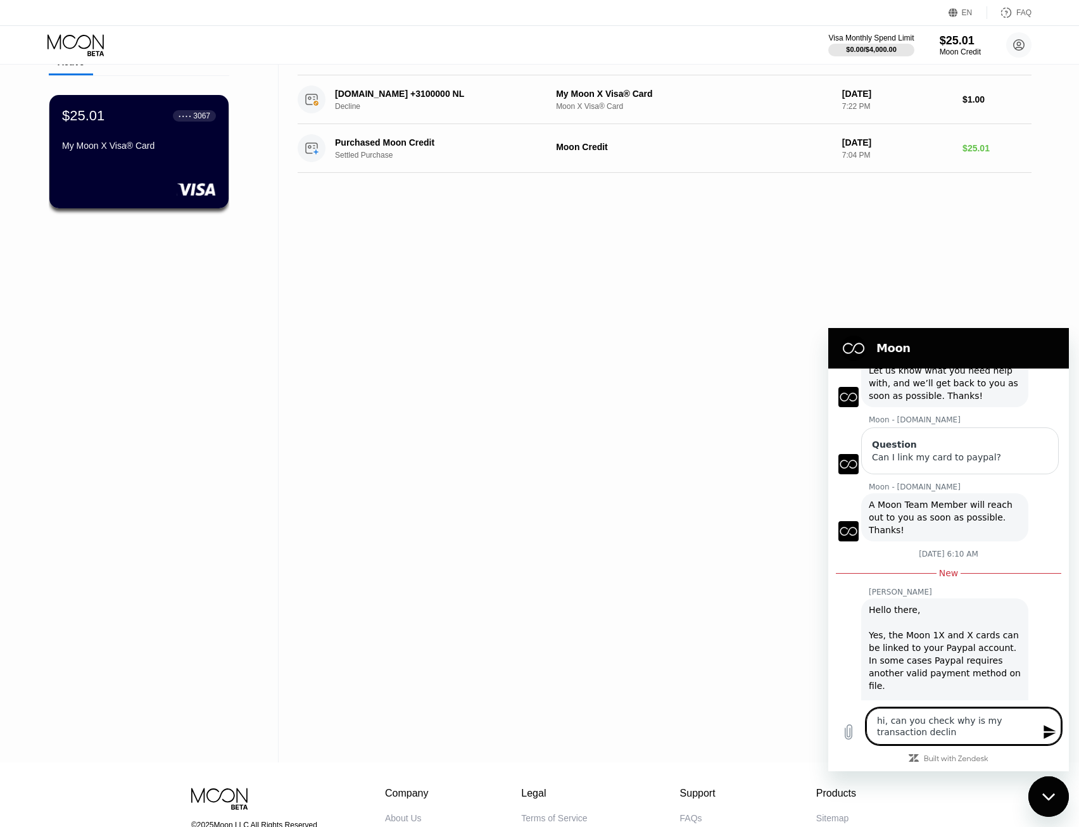
type textarea "x"
type textarea "hi, can you check why is my transaction decline"
type textarea "x"
type textarea "hi, can you check why is my transaction decline o"
type textarea "x"
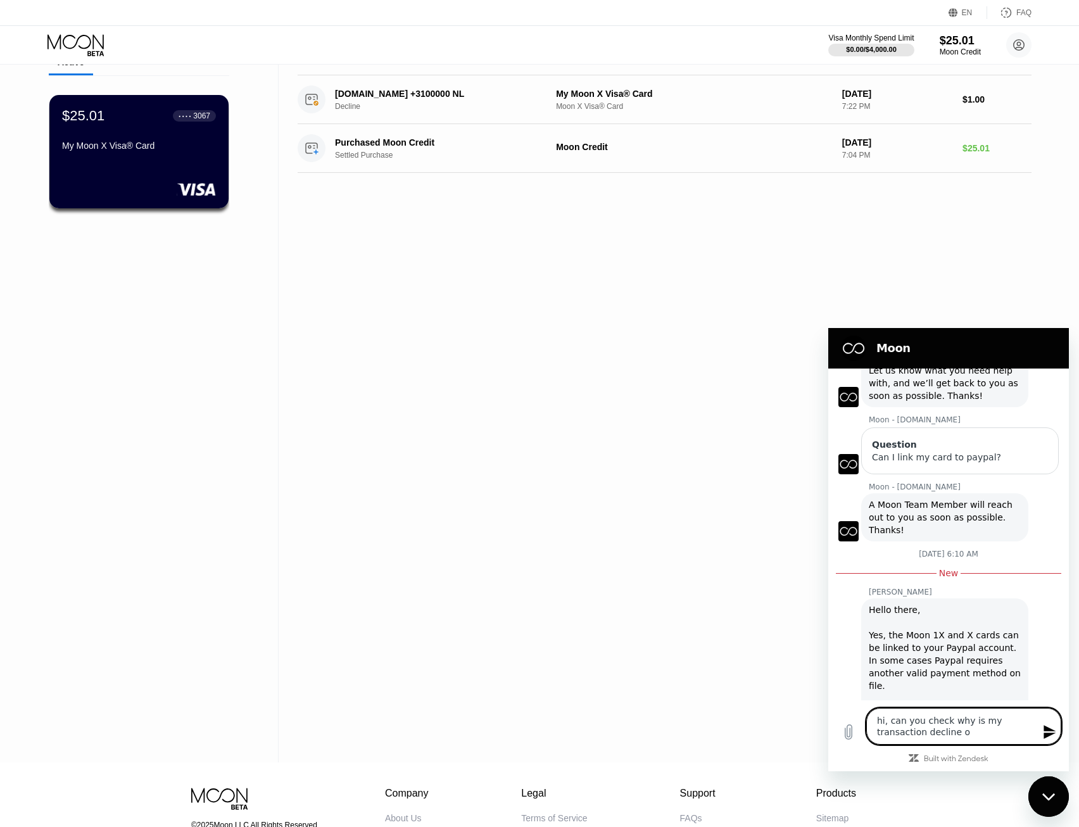
type textarea "hi, can you check why is my transaction decline on"
type textarea "x"
type textarea "hi, can you check why is my transaction decline on"
type textarea "x"
type textarea "hi, can you check why is my transaction decline on 1"
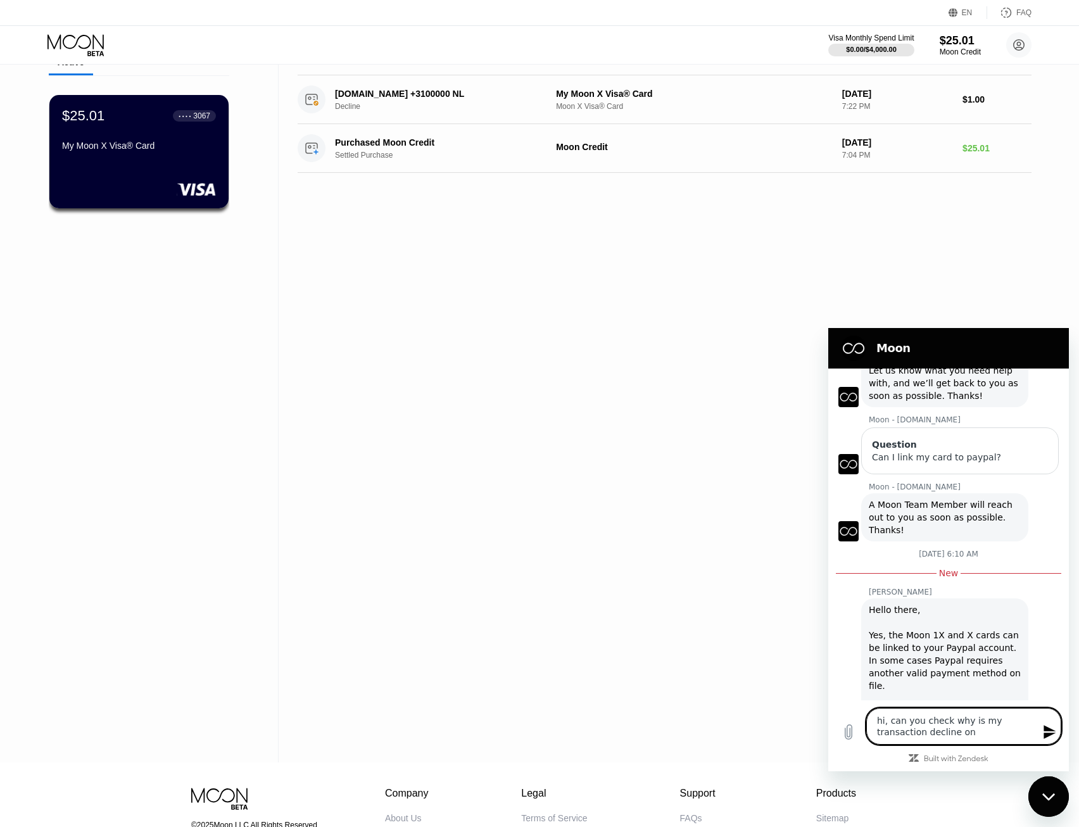
type textarea "x"
type textarea "hi, can you check why is my transaction decline on 19"
type textarea "x"
type textarea "hi, can you check why is my transaction decline on 19"
type textarea "x"
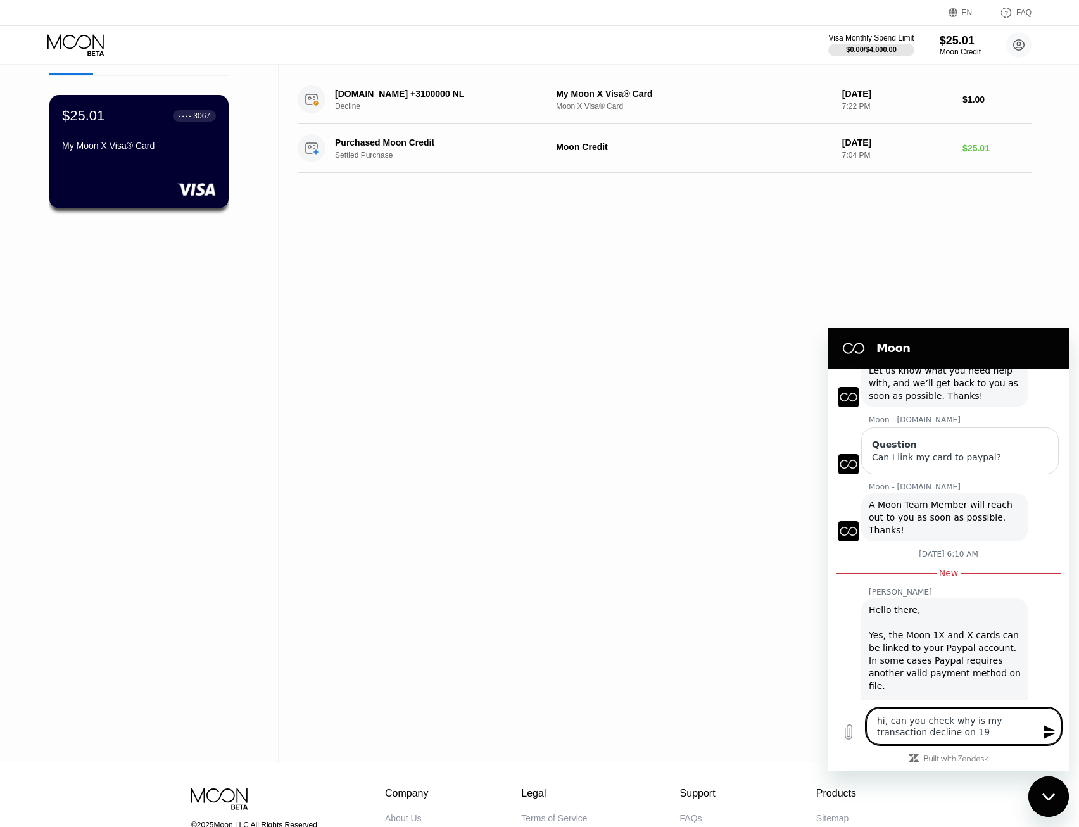
type textarea "hi, can you check why is my transaction decline on 19 A"
type textarea "x"
type textarea "hi, can you check why is my transaction decline on 19 Au"
type textarea "x"
type textarea "hi, can you check why is my transaction decline on 19 Aug"
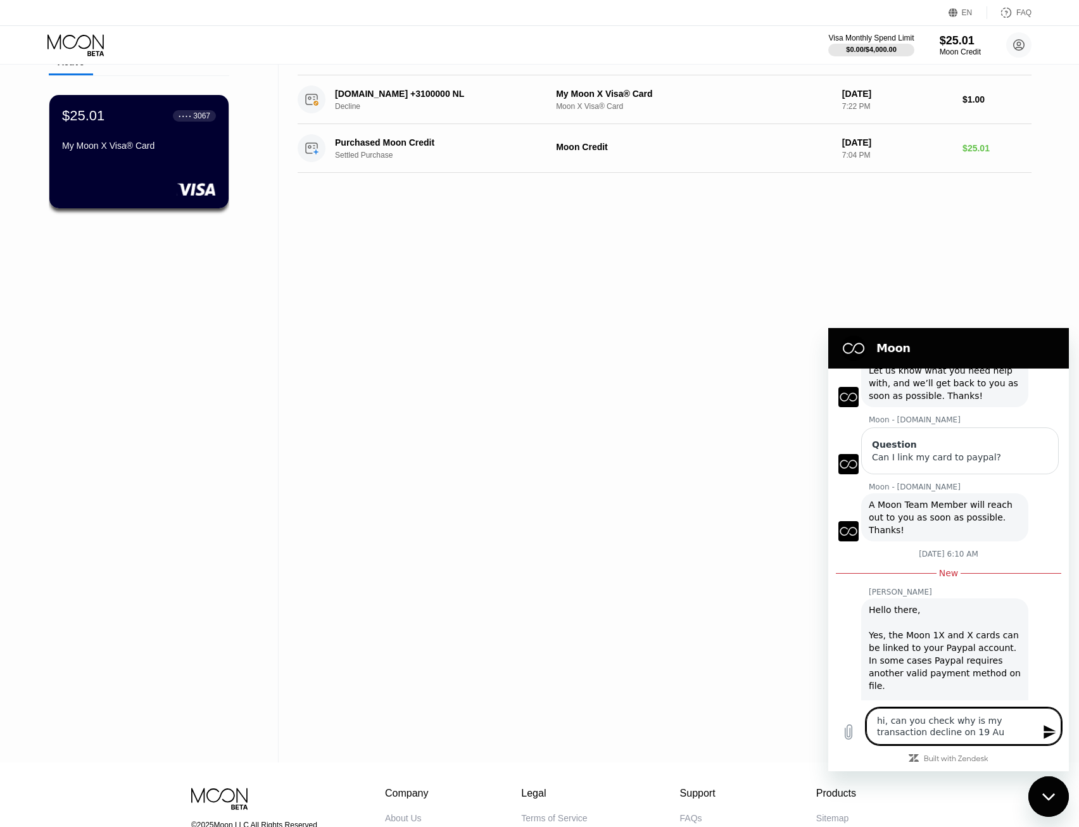
type textarea "x"
type textarea "hi, can you check why is my transaction decline on 19 Aug?"
type textarea "x"
type textarea "hi, can you check why is my transaction decline on 19 Aug"
type textarea "x"
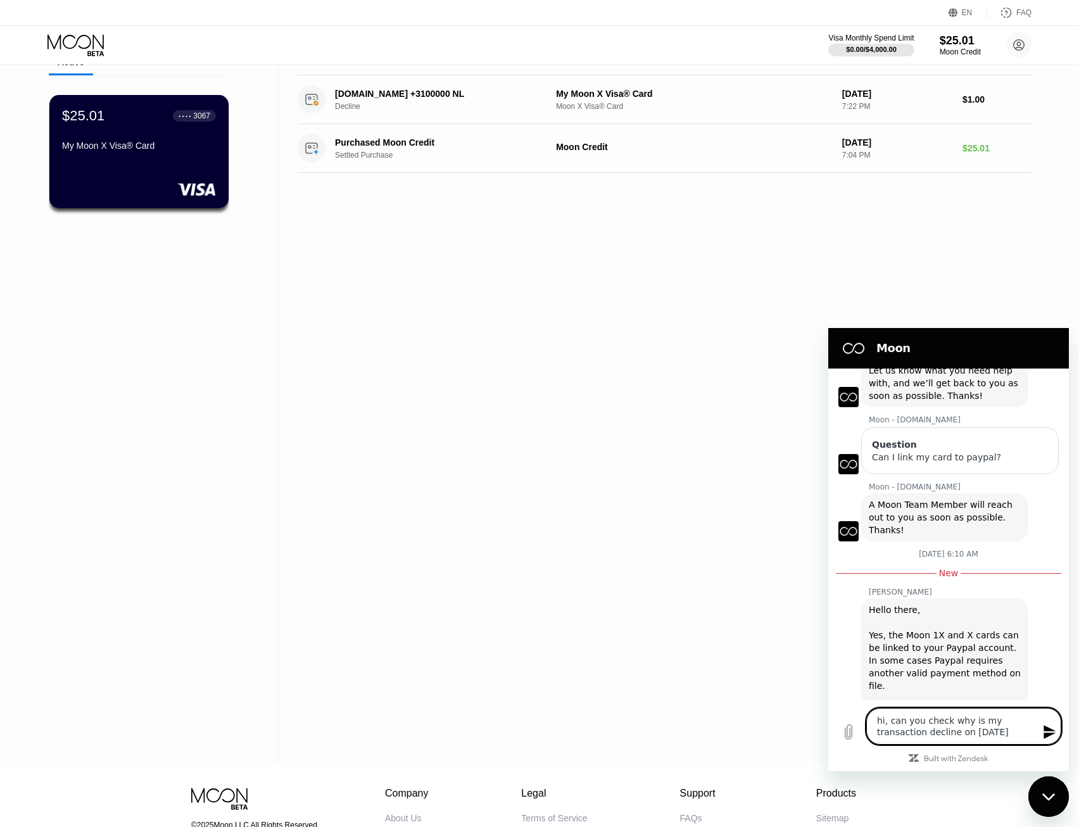
type textarea "hi, can you check why is my transaction decline on 19 Aug"
type textarea "x"
type textarea "hi, can you check why is my transaction decline on 19 Aug p"
type textarea "x"
type textarea "hi, can you check why is my transaction decline on 19 Aug pl"
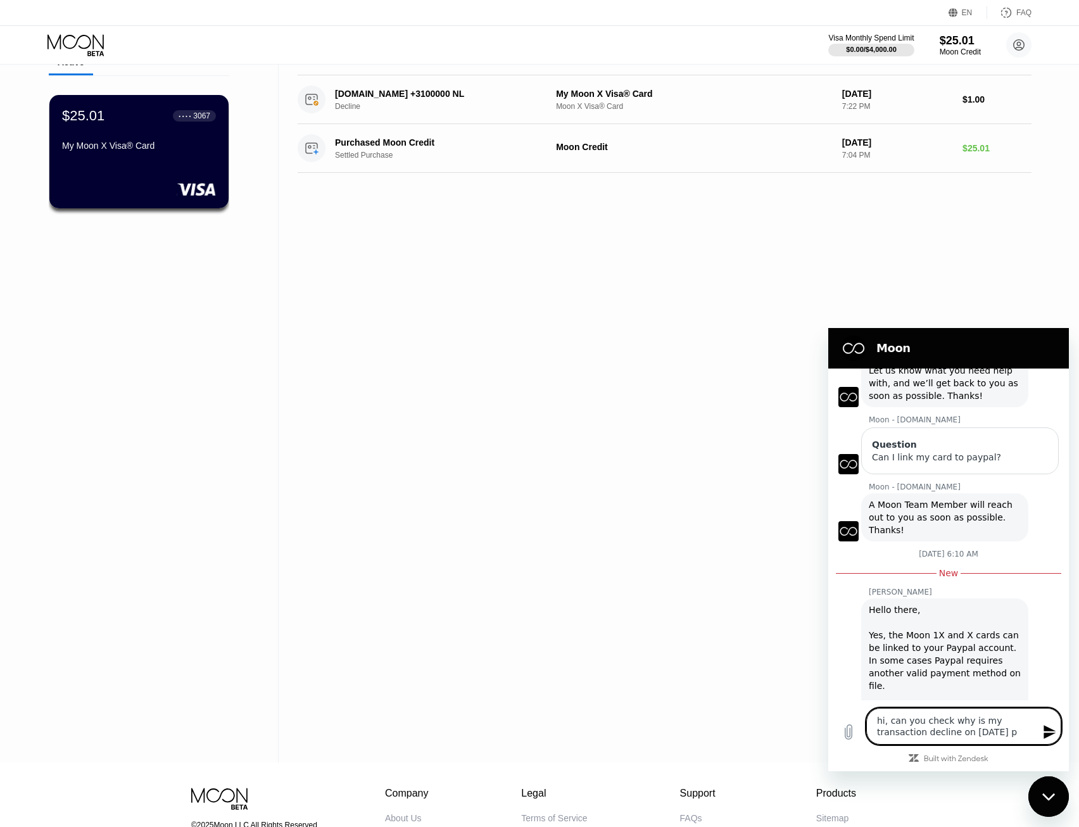
type textarea "x"
type textarea "hi, can you check why is my transaction decline on 19 Aug ple"
type textarea "x"
type textarea "hi, can you check why is my transaction decline on 19 Aug plea"
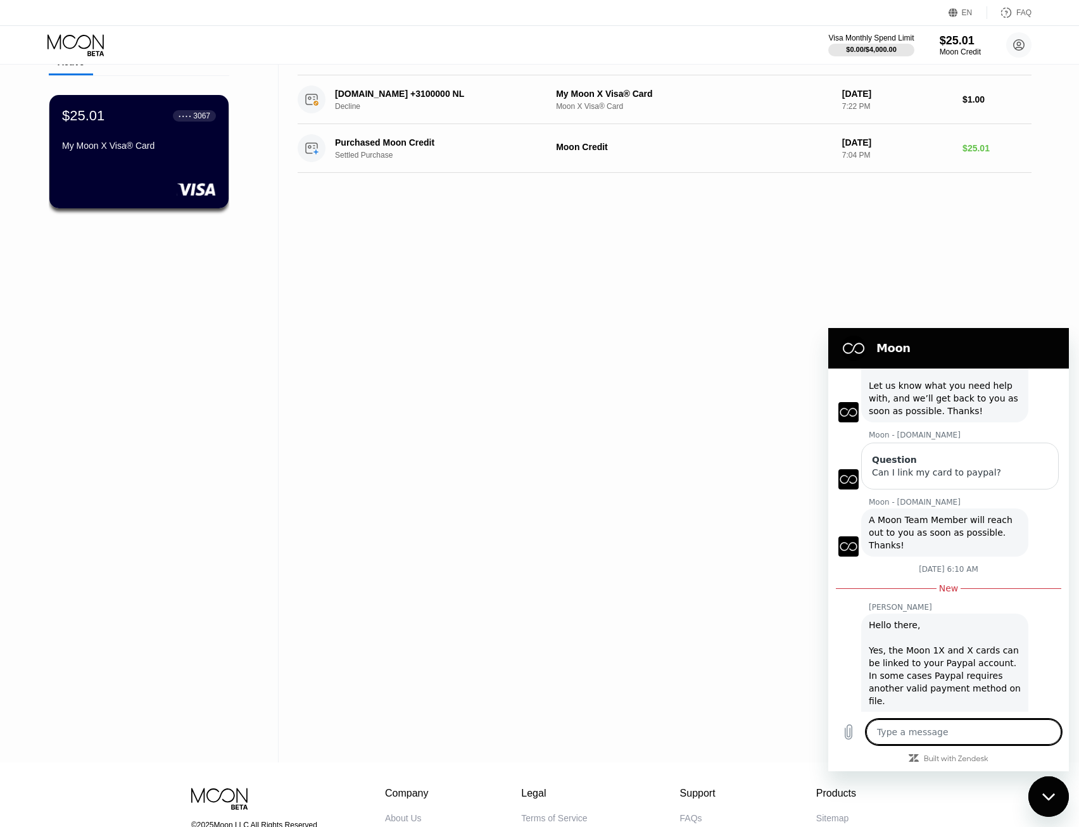
scroll to position [132, 0]
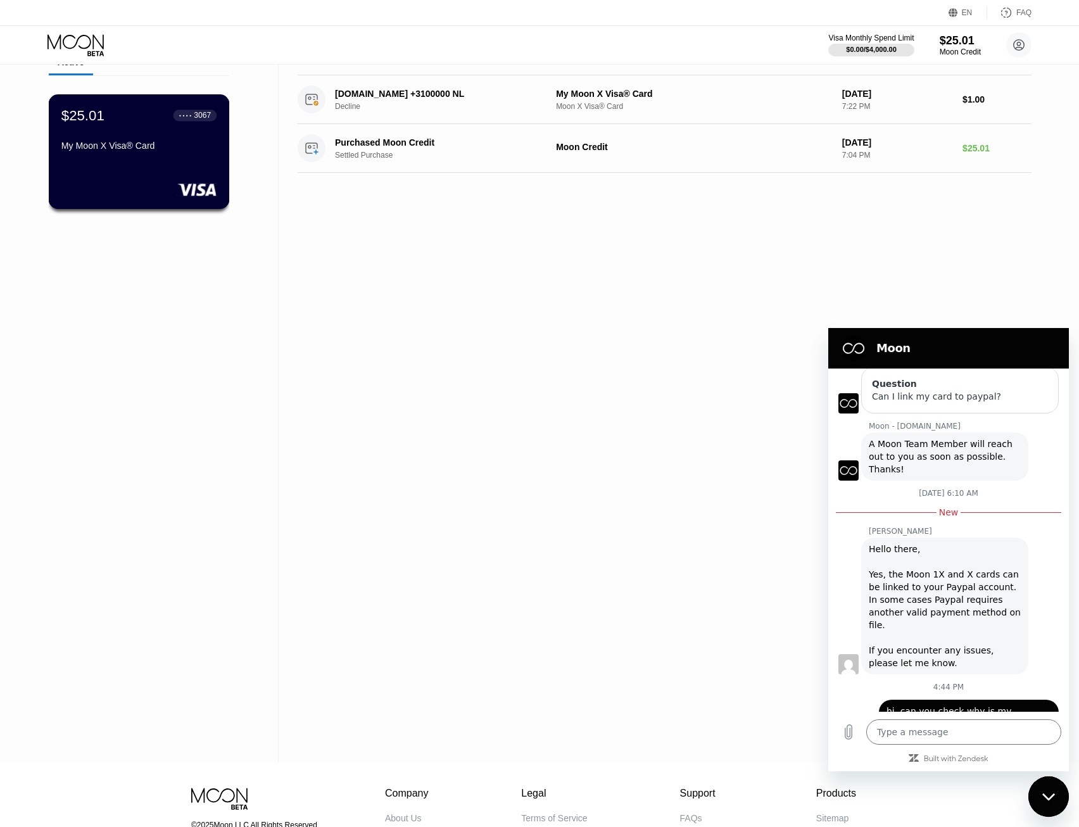
click at [137, 151] on div "My Moon X Visa® Card" at bounding box center [138, 146] width 155 height 10
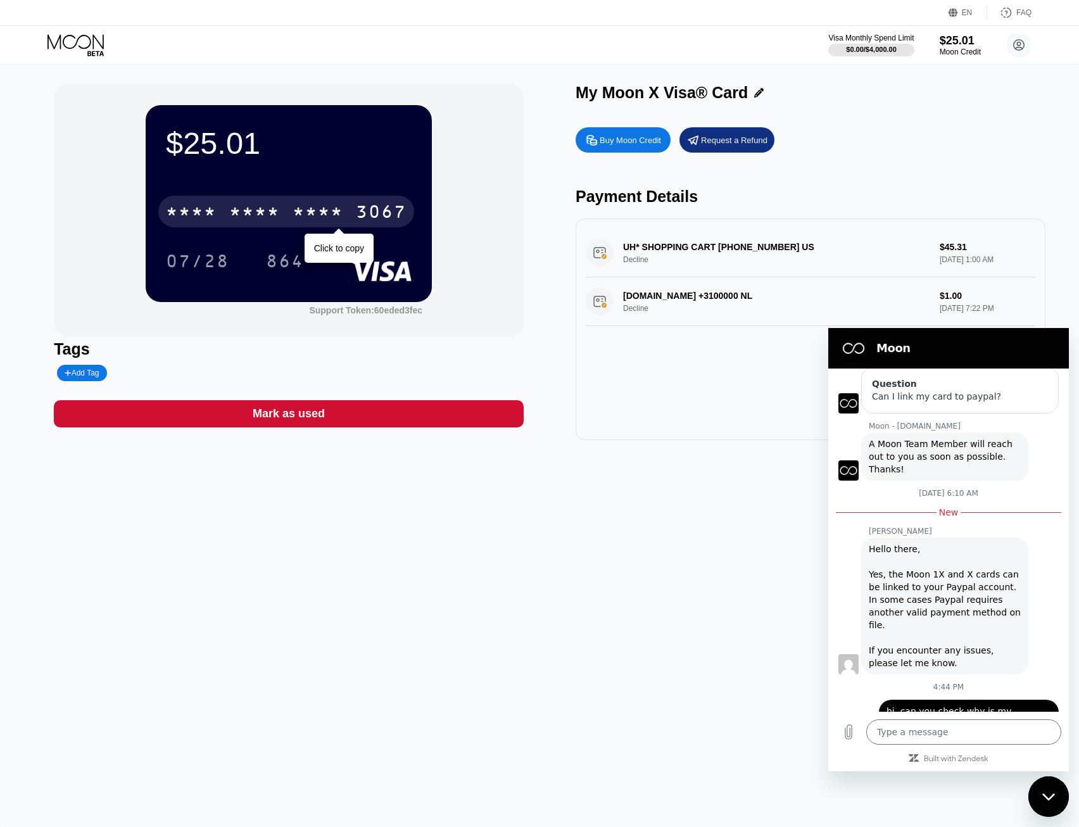
click at [282, 203] on div "* * * * * * * * * * * * 3067" at bounding box center [286, 212] width 256 height 32
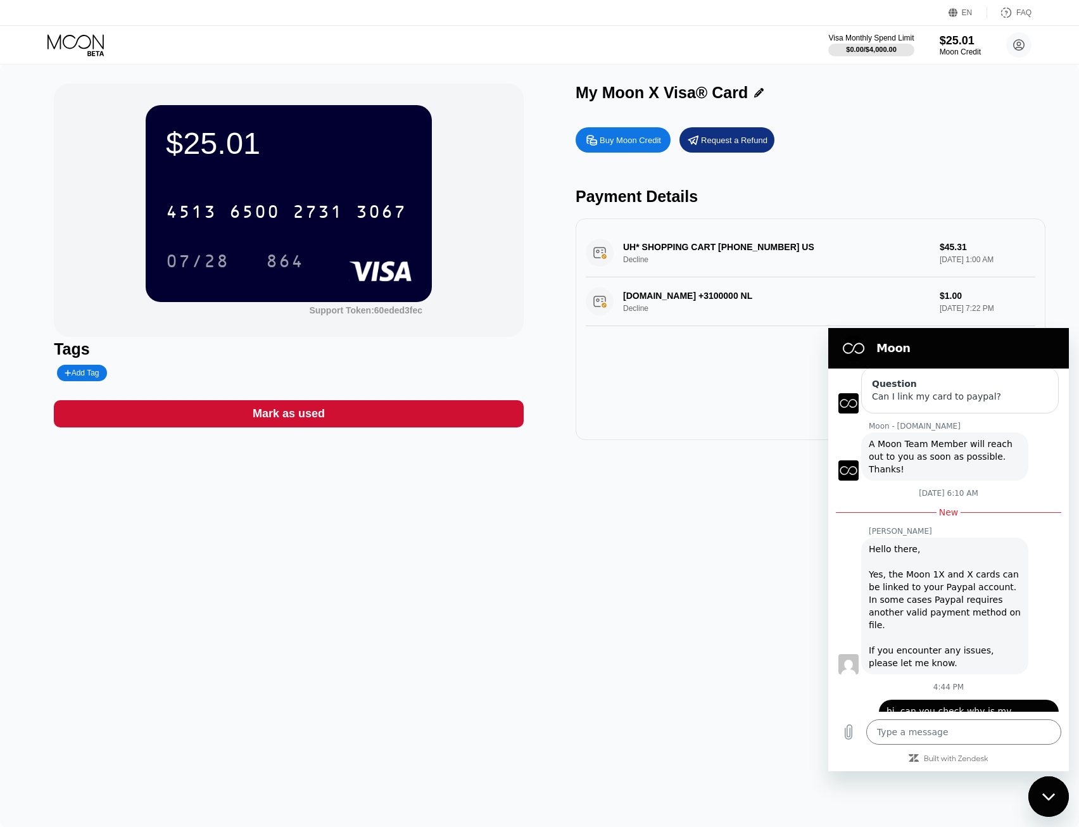
click at [343, 181] on div "$25.01 4513 6500 2731 3067 07/28 864" at bounding box center [289, 203] width 286 height 196
click at [729, 547] on div "$25.01 4513 6500 2731 3067 07/28 864 Support Token: 60eded3fec Tags Add Tag Mar…" at bounding box center [539, 446] width 1079 height 763
drag, startPoint x: 590, startPoint y: 586, endPoint x: 547, endPoint y: 546, distance: 58.7
click at [583, 576] on div "$25.01 4513 6500 2731 3067 07/28 864 Support Token: 60eded3fec Tags Add Tag Mar…" at bounding box center [539, 446] width 1079 height 763
click at [629, 719] on div "$25.01 4513 6500 2731 3067 07/28 864 Support Token: 60eded3fec Tags Add Tag Mar…" at bounding box center [539, 446] width 1079 height 763
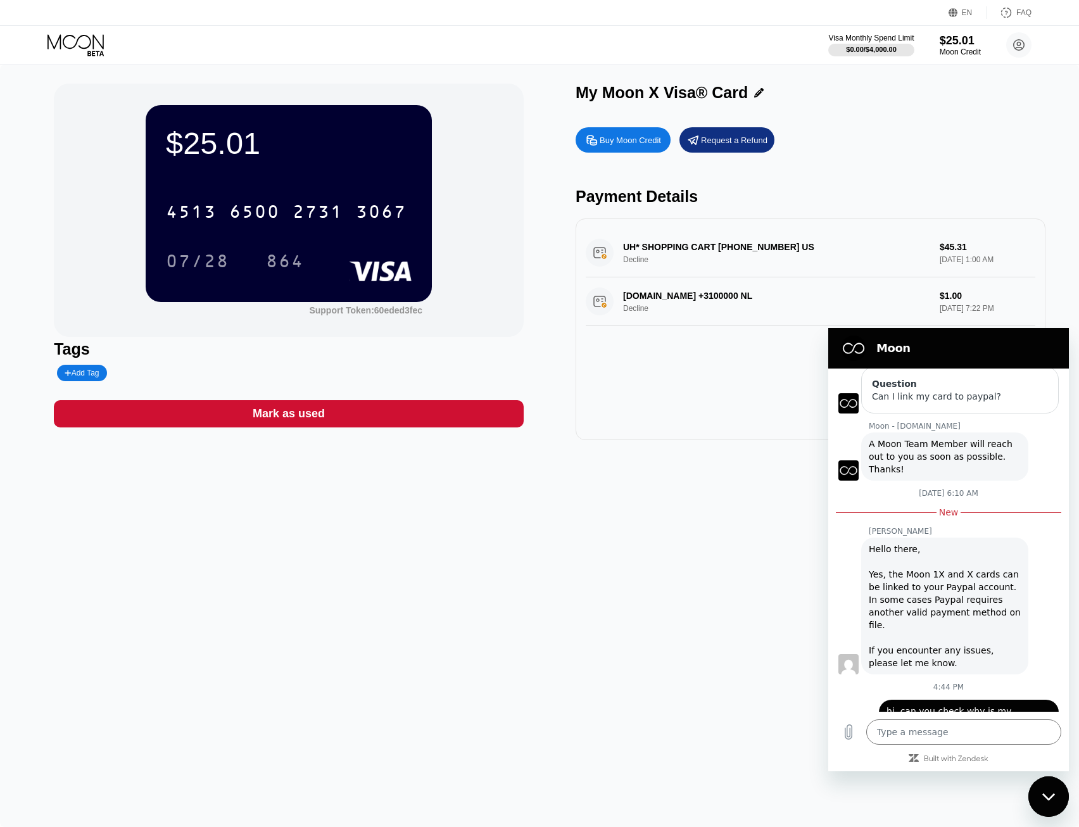
click at [1037, 794] on div "Close messaging window" at bounding box center [1049, 797] width 38 height 38
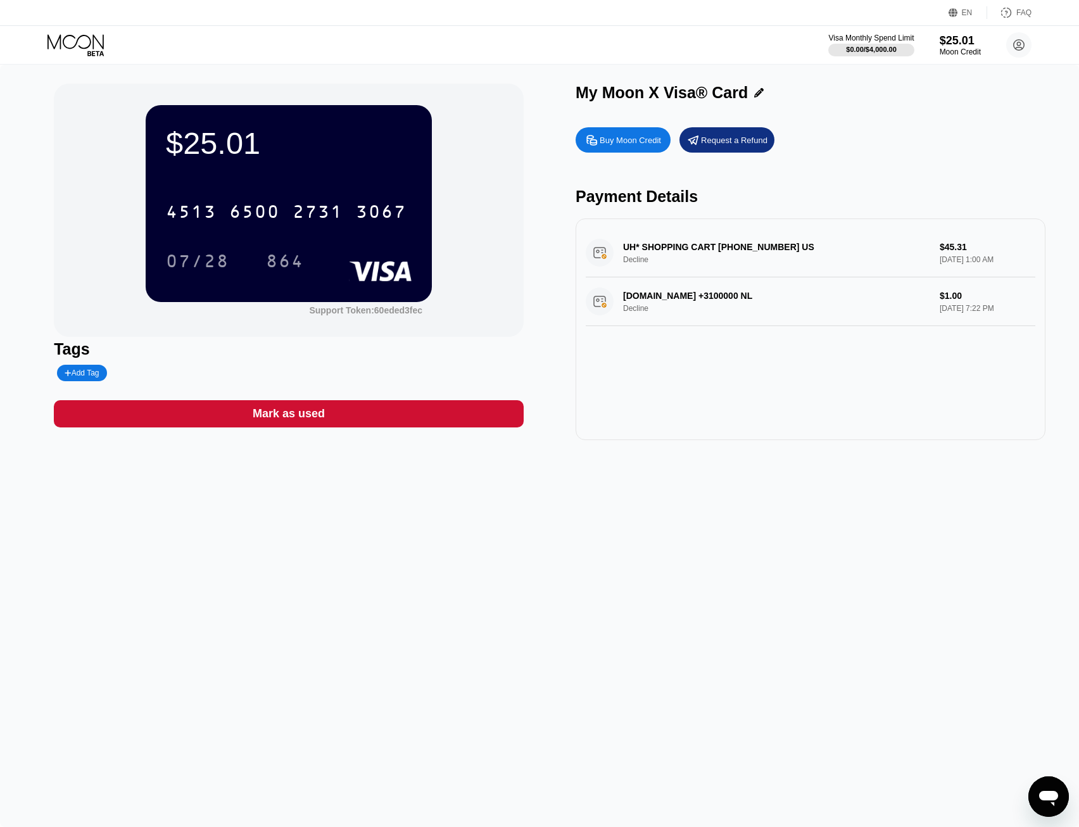
click at [433, 628] on div "$25.01 4513 6500 2731 3067 07/28 864 Support Token: 60eded3fec Tags Add Tag Mar…" at bounding box center [539, 446] width 1079 height 763
click at [1028, 48] on circle at bounding box center [1018, 44] width 25 height 25
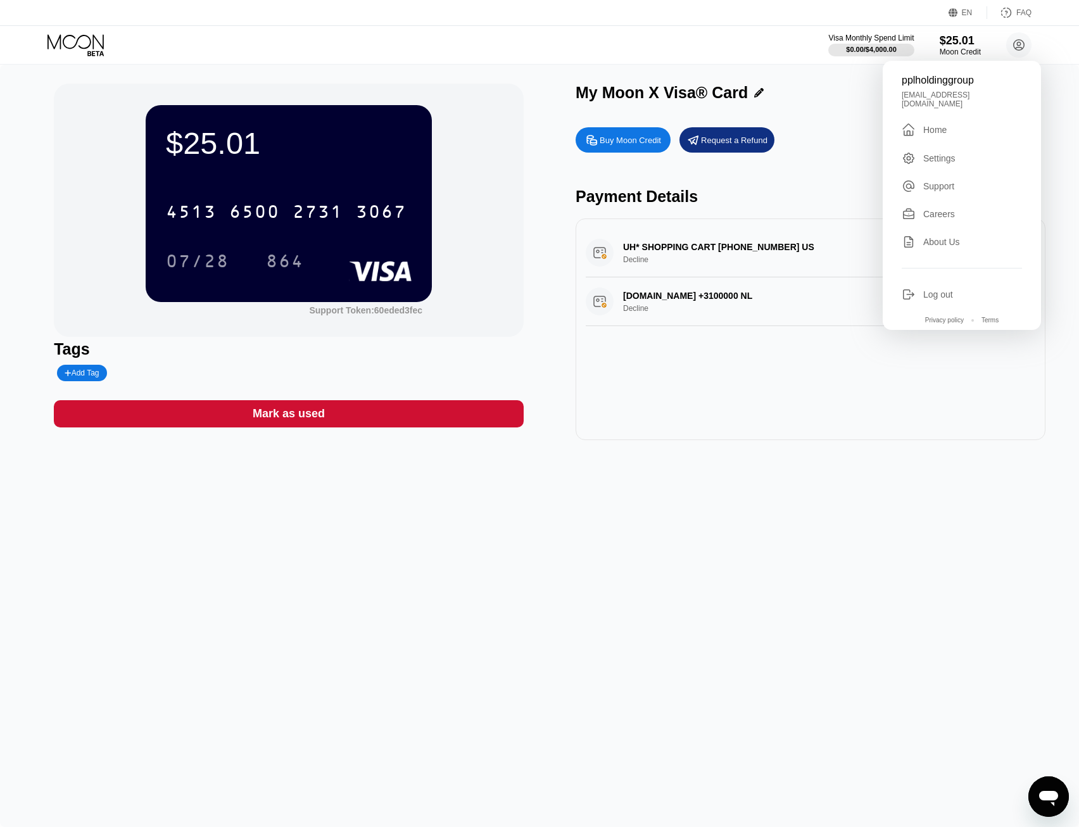
click at [930, 134] on div "pplholdinggroup pplholdinggroup@gmail.com  Home Settings Support Careers About…" at bounding box center [962, 195] width 158 height 269
click at [932, 127] on div "Home" at bounding box center [934, 130] width 23 height 10
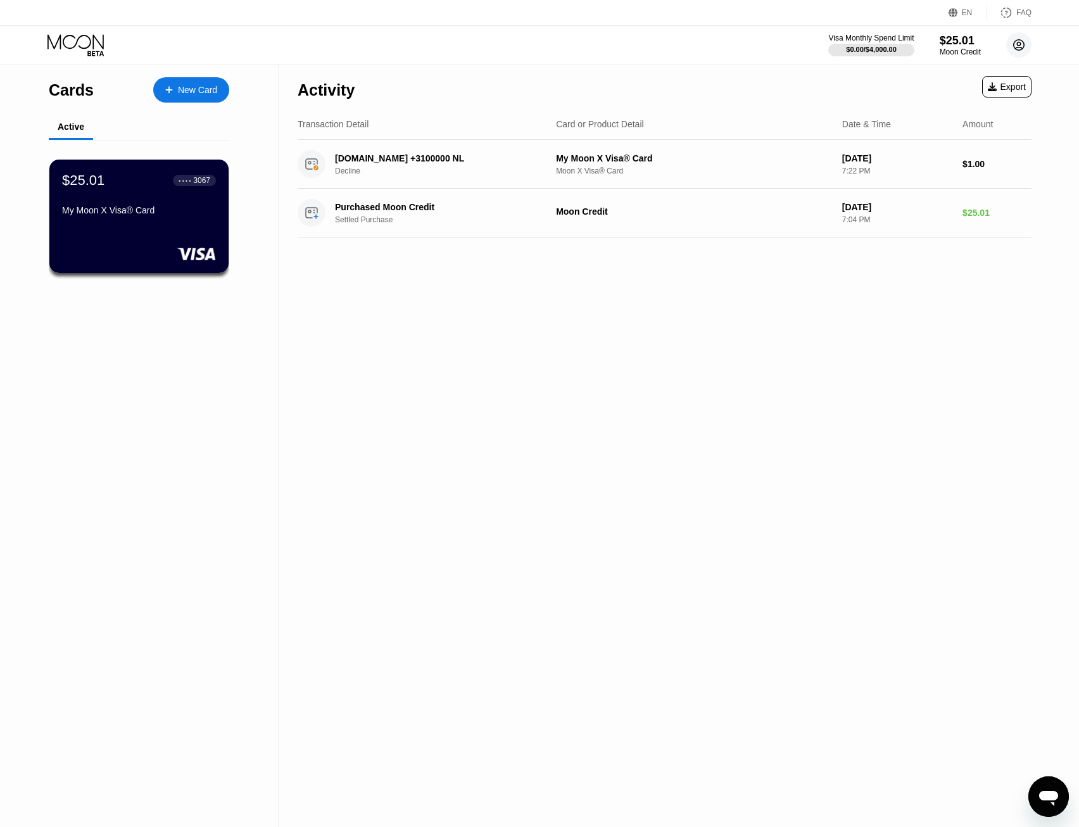
click at [1020, 44] on icon at bounding box center [1019, 45] width 7 height 7
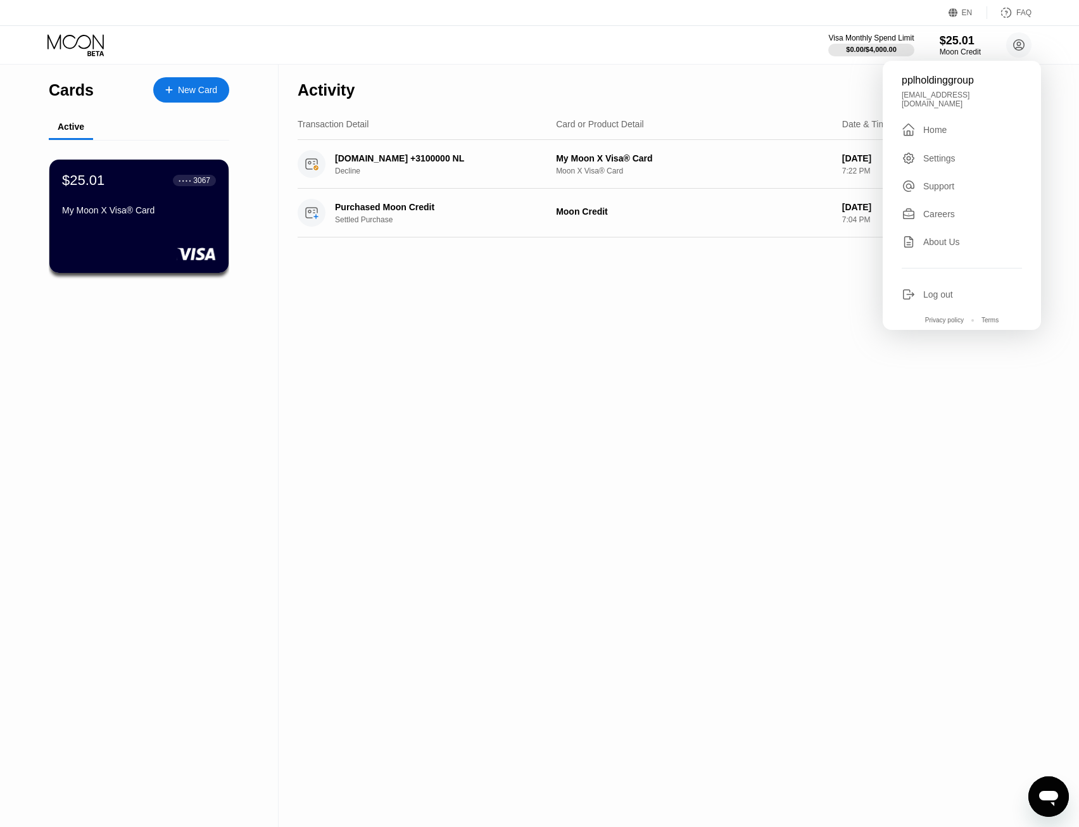
click at [944, 153] on div "Settings" at bounding box center [939, 158] width 32 height 10
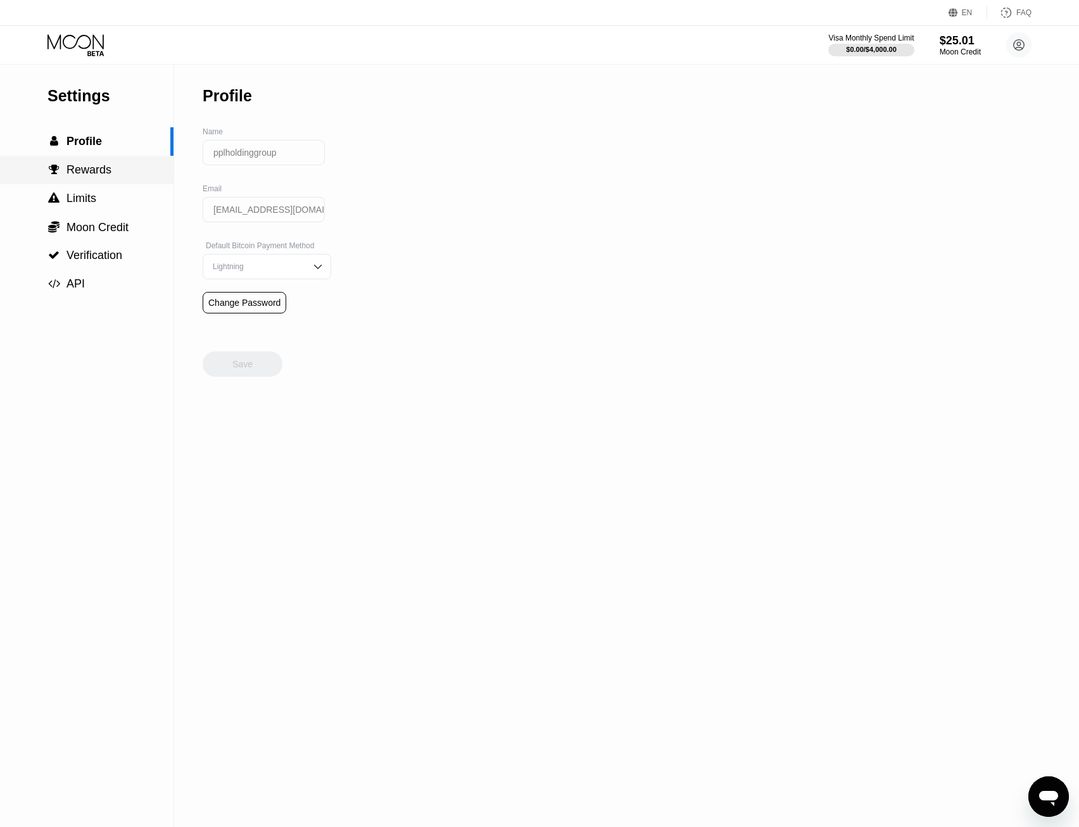
click at [75, 171] on span "Rewards" at bounding box center [89, 169] width 45 height 13
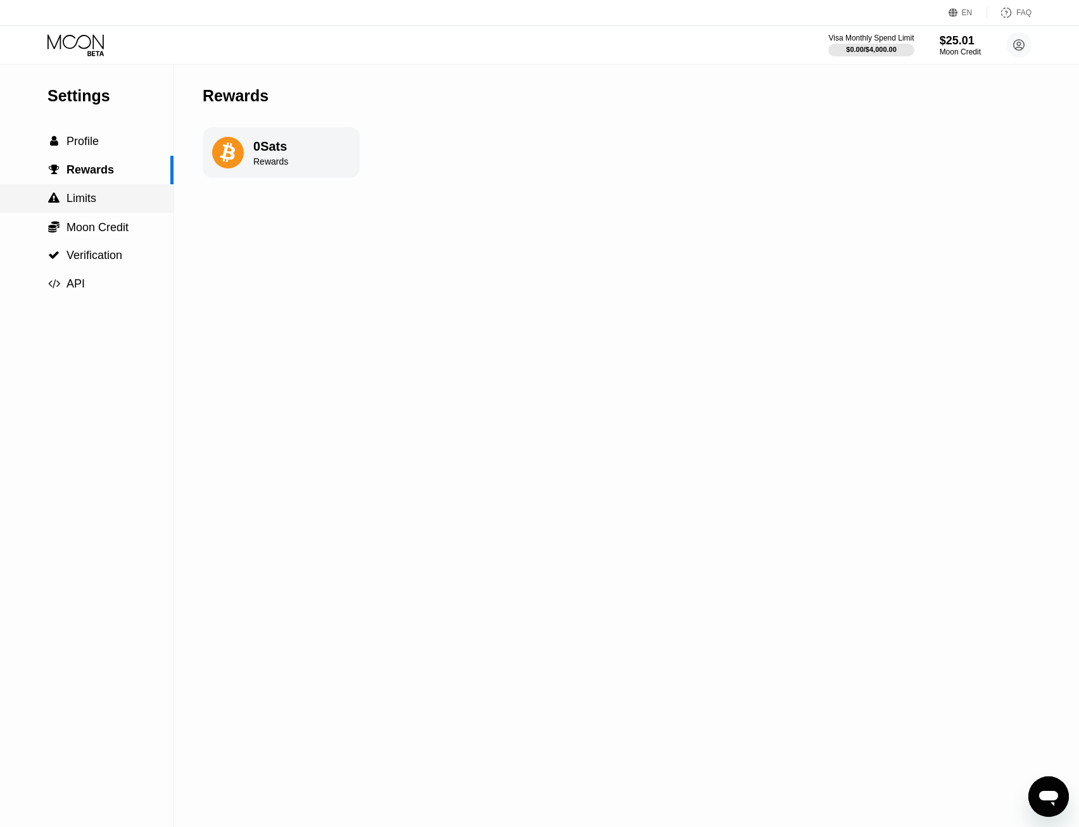
click at [77, 195] on span "Limits" at bounding box center [82, 198] width 30 height 13
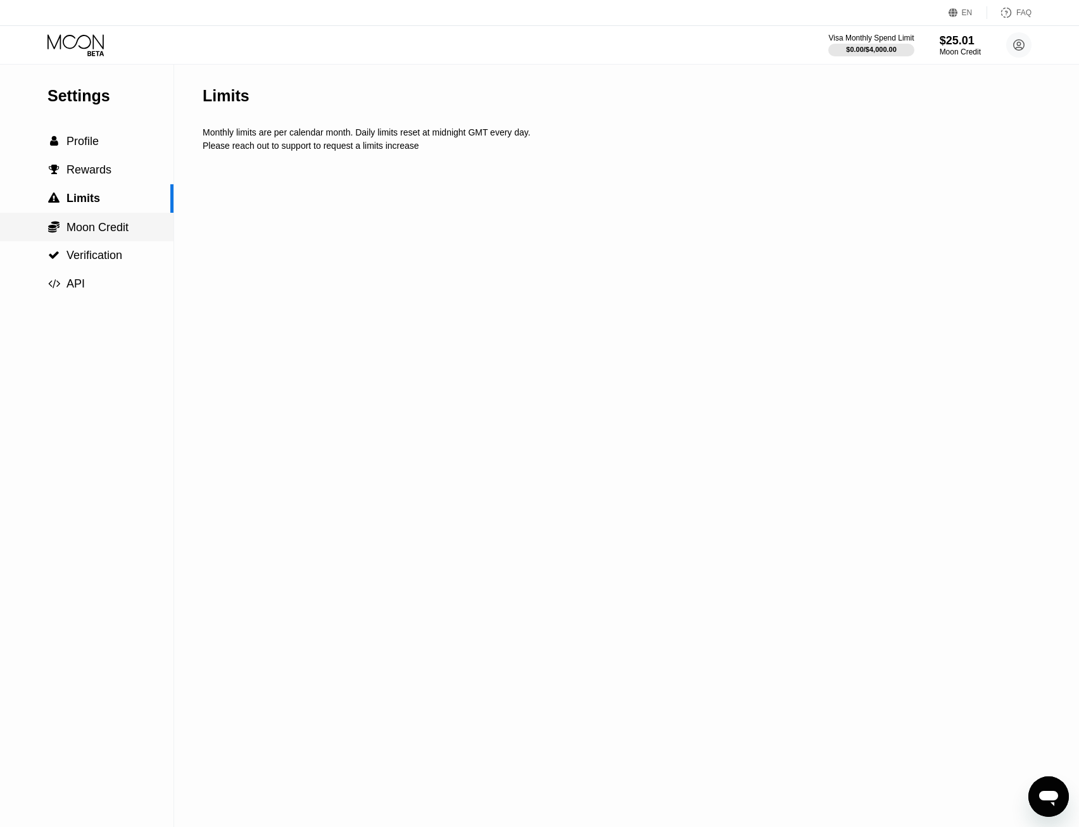
click at [81, 225] on span "Moon Credit" at bounding box center [98, 227] width 62 height 13
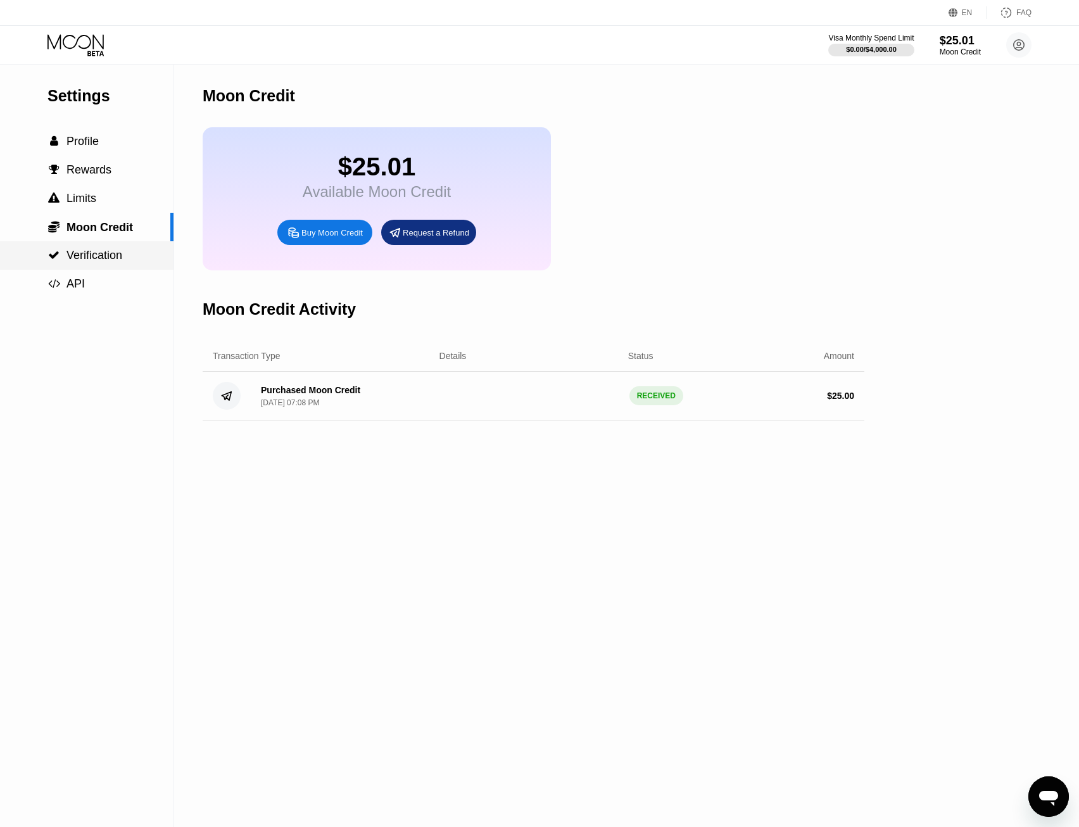
click at [96, 267] on div " Verification" at bounding box center [87, 255] width 174 height 29
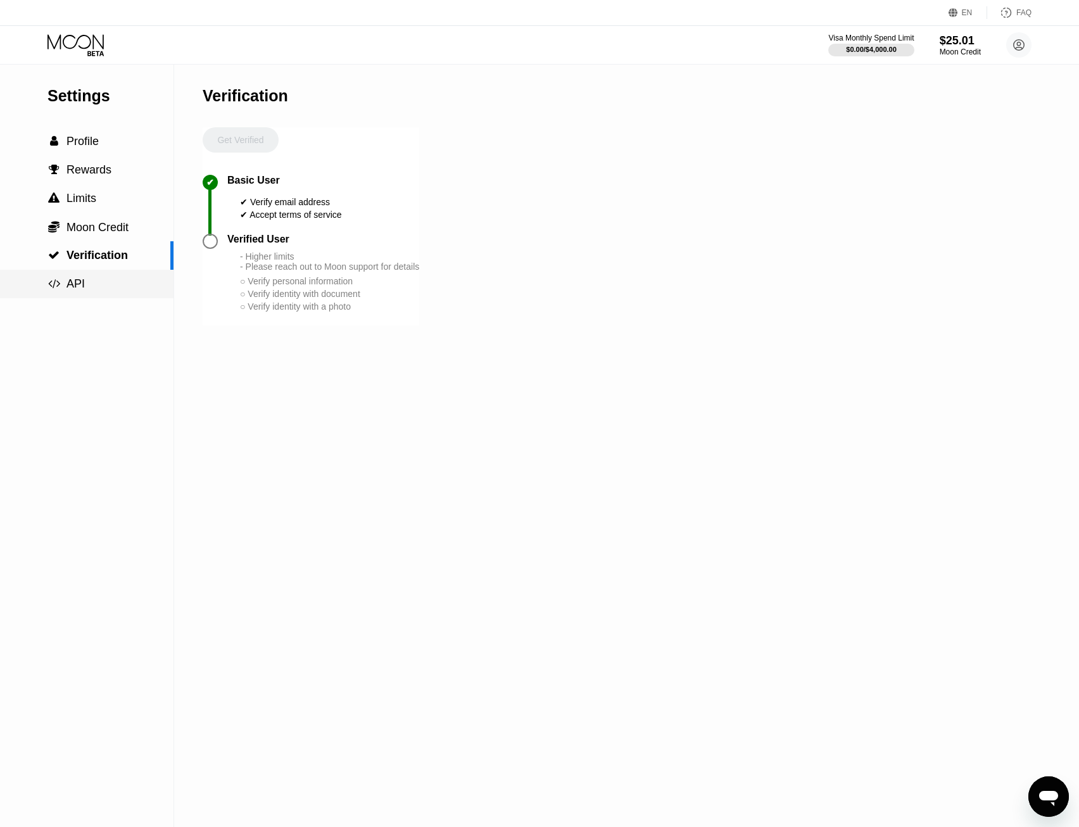
click at [81, 284] on span "API" at bounding box center [76, 283] width 18 height 13
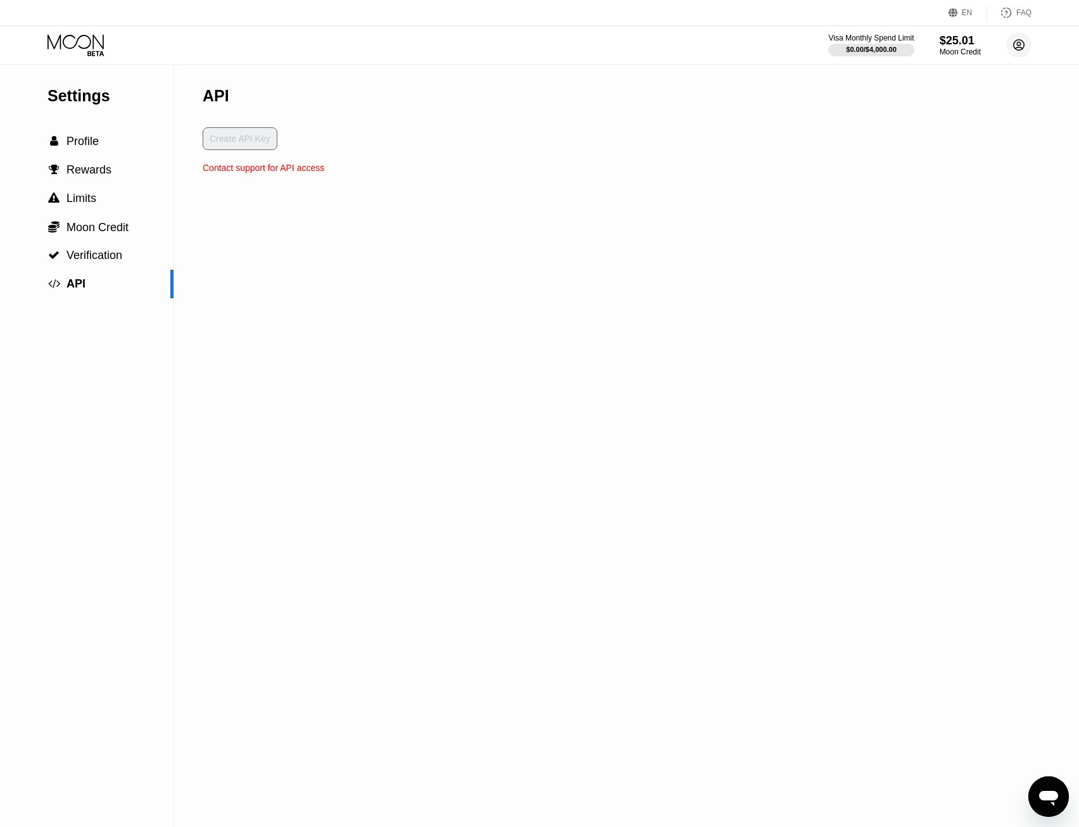
click at [1017, 45] on icon at bounding box center [1019, 45] width 7 height 7
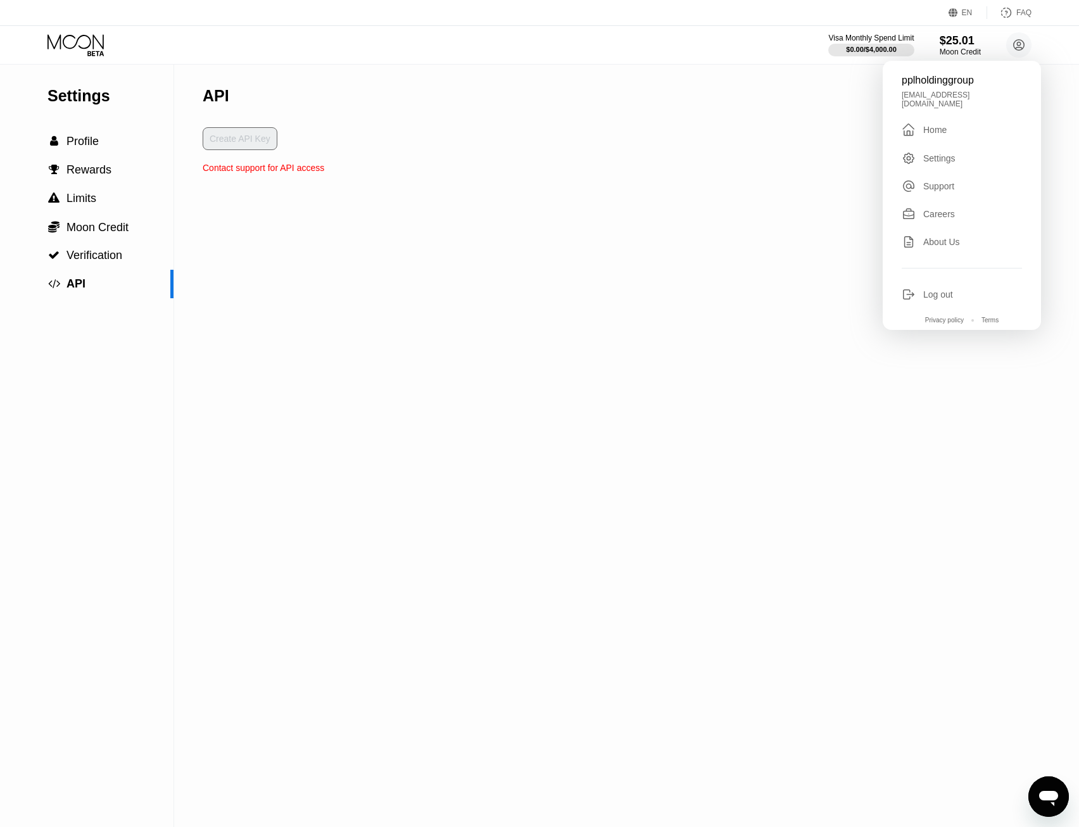
click at [939, 143] on div "pplholdinggroup pplholdinggroup@gmail.com  Home Settings Support Careers About…" at bounding box center [962, 195] width 158 height 269
click at [937, 153] on div "Settings" at bounding box center [939, 158] width 32 height 10
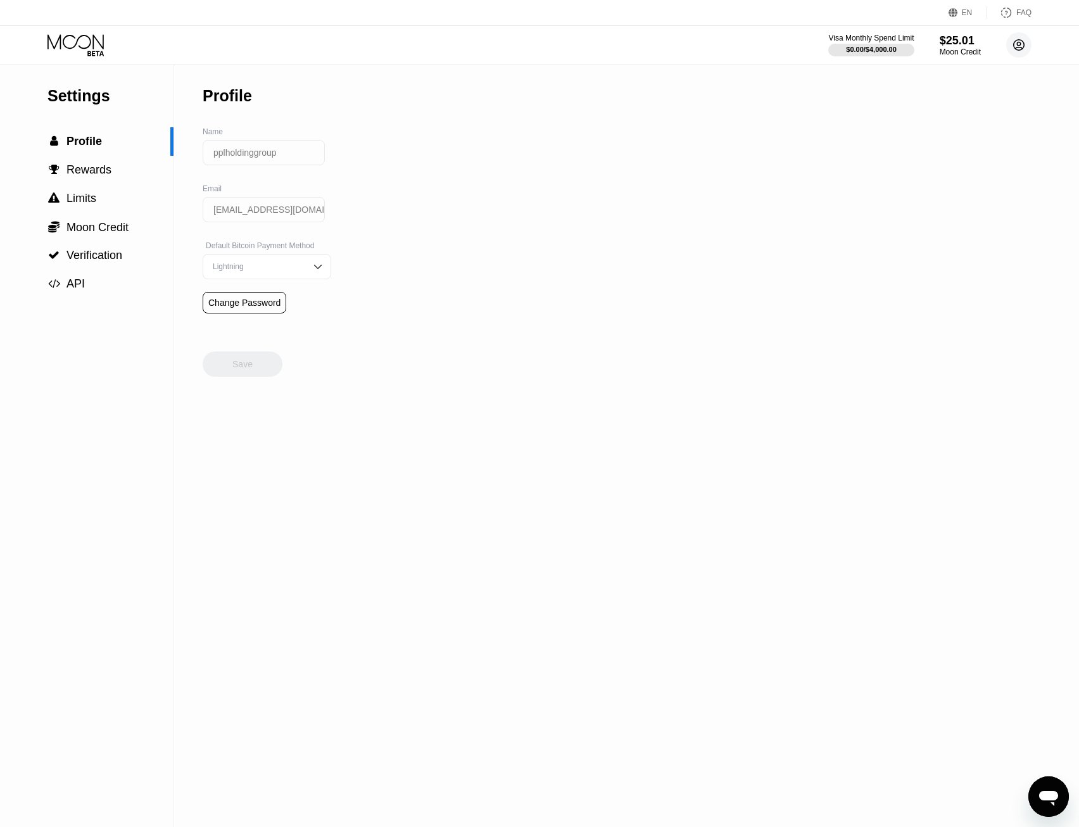
click at [1024, 47] on icon at bounding box center [1019, 45] width 11 height 11
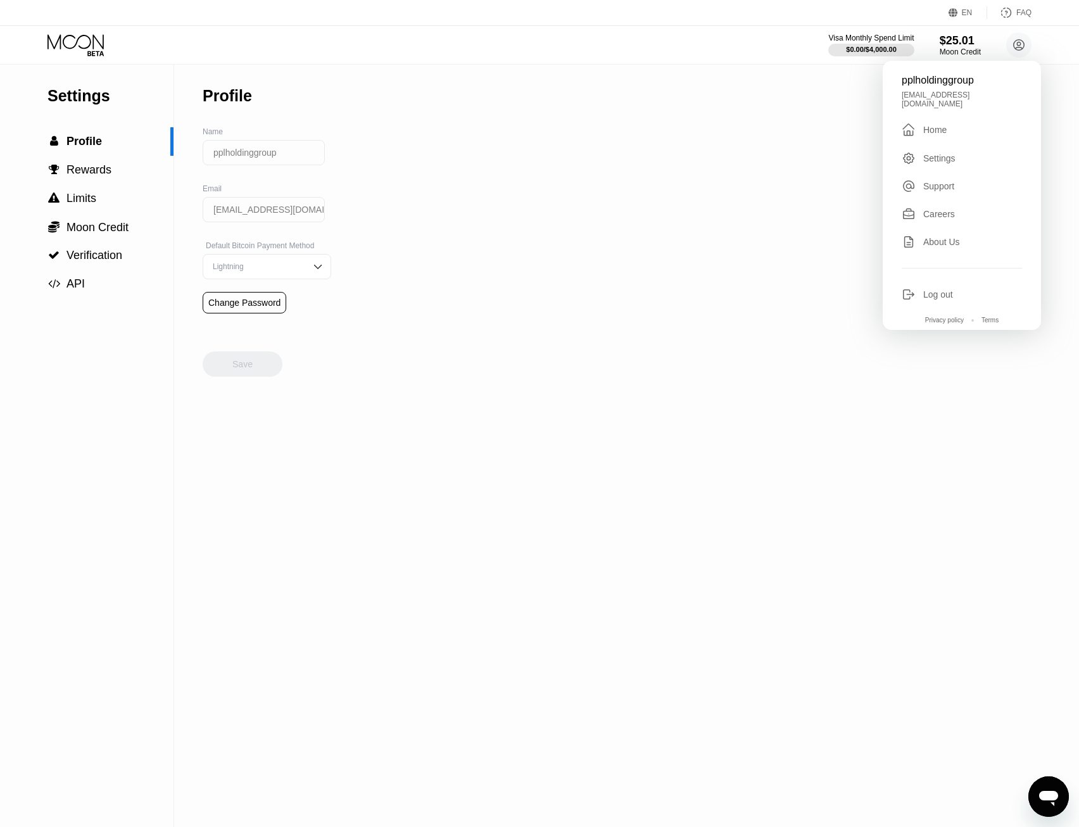
click at [974, 115] on div "pplholdinggroup pplholdinggroup@gmail.com  Home Settings Support Careers About…" at bounding box center [962, 195] width 158 height 269
click at [963, 122] on div " Home" at bounding box center [962, 129] width 120 height 15
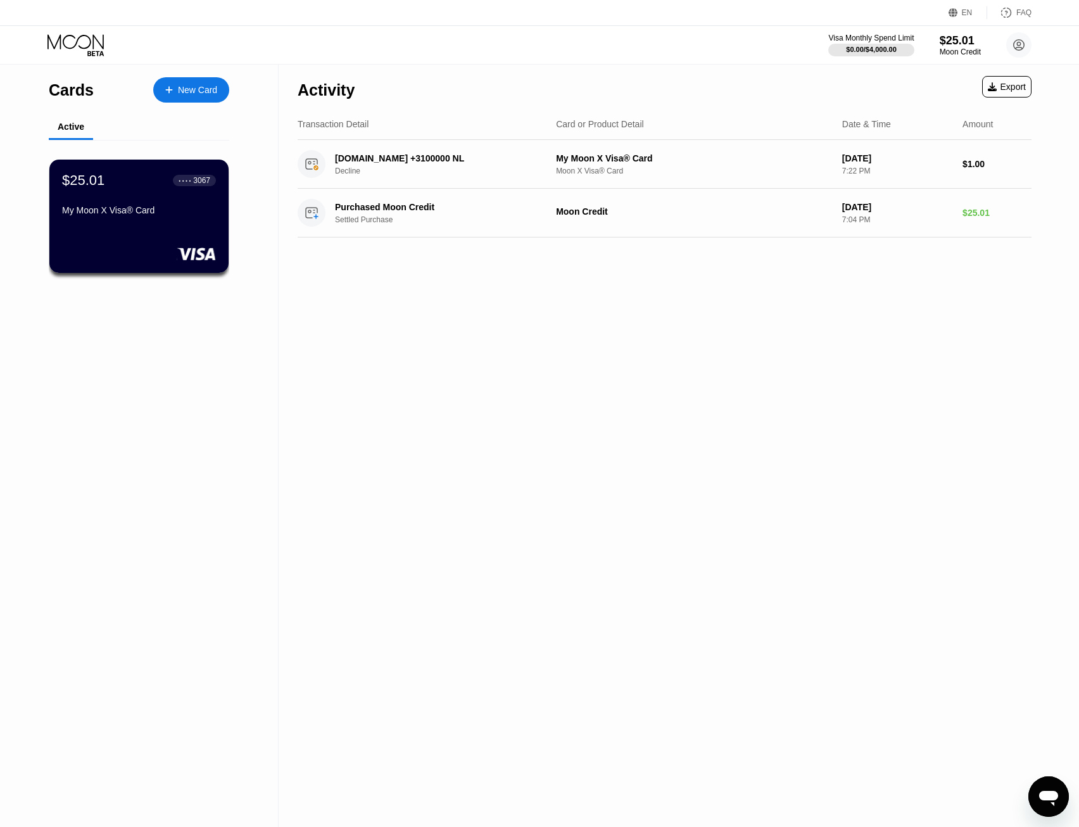
click at [206, 227] on div "$25.01 ● ● ● ● 3067 My Moon X Visa® Card" at bounding box center [138, 216] width 179 height 113
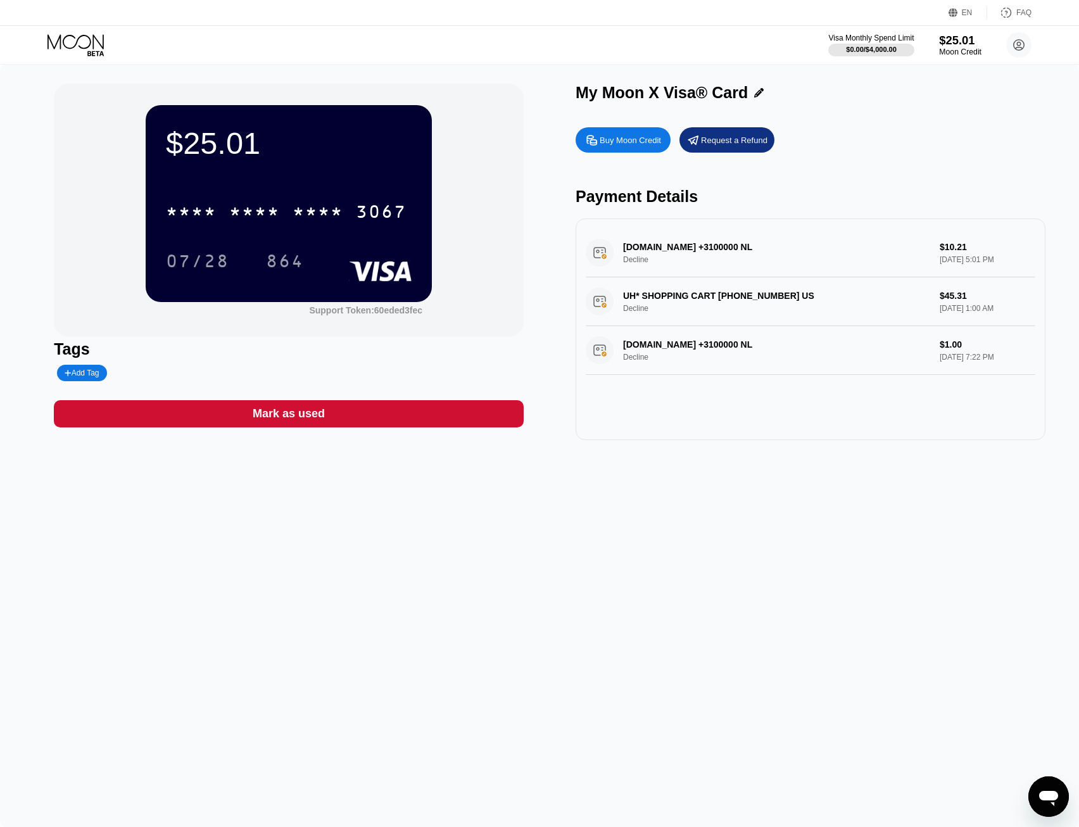
click at [956, 53] on div "Moon Credit" at bounding box center [960, 52] width 42 height 9
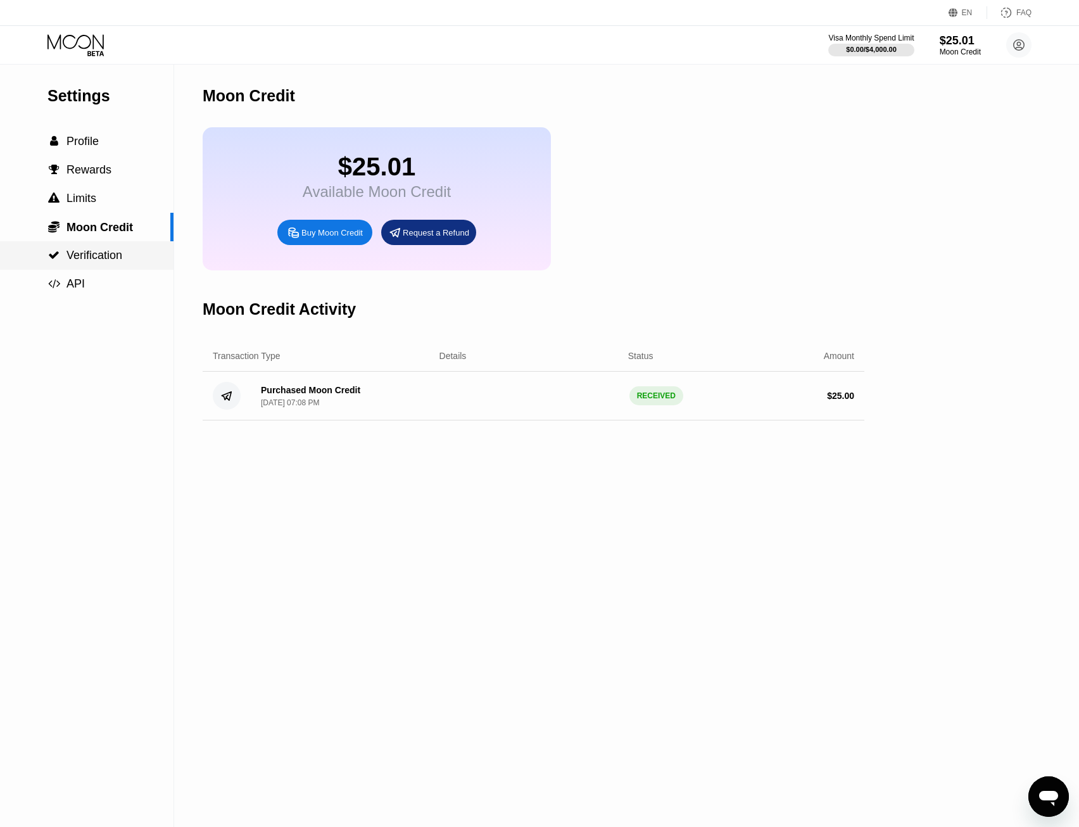
click at [97, 258] on span "Verification" at bounding box center [95, 255] width 56 height 13
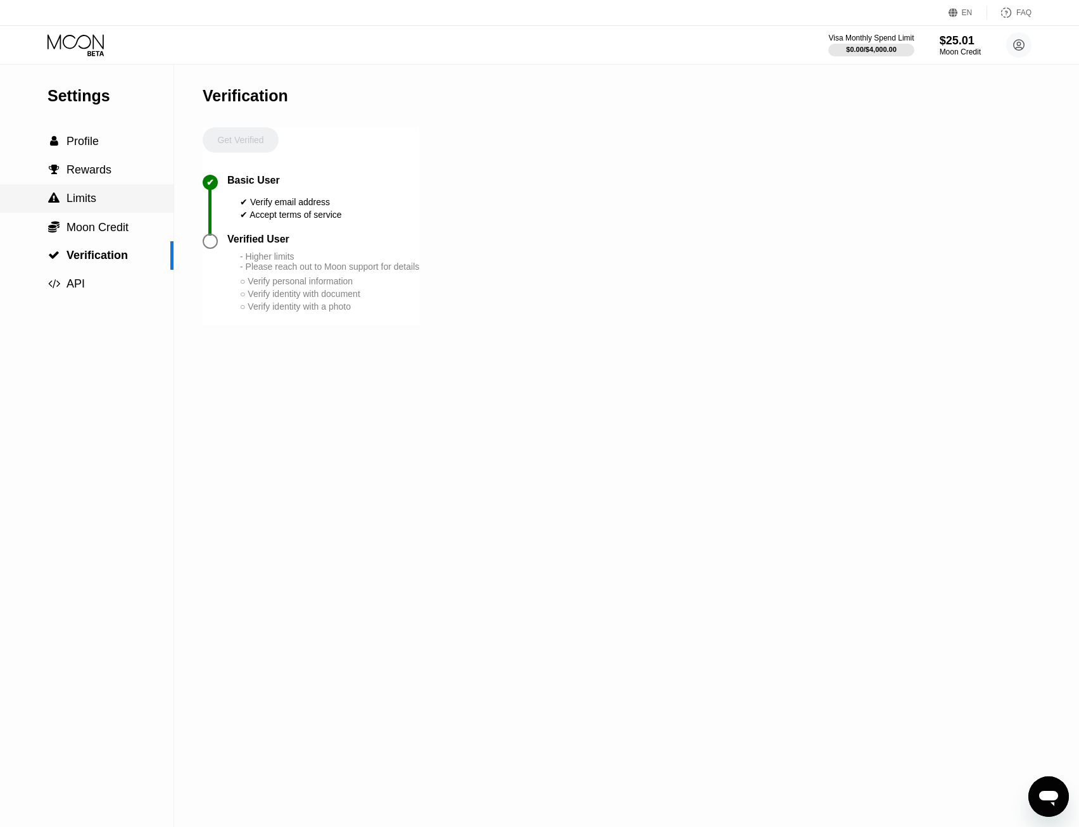
click at [76, 205] on span "Limits" at bounding box center [82, 198] width 30 height 13
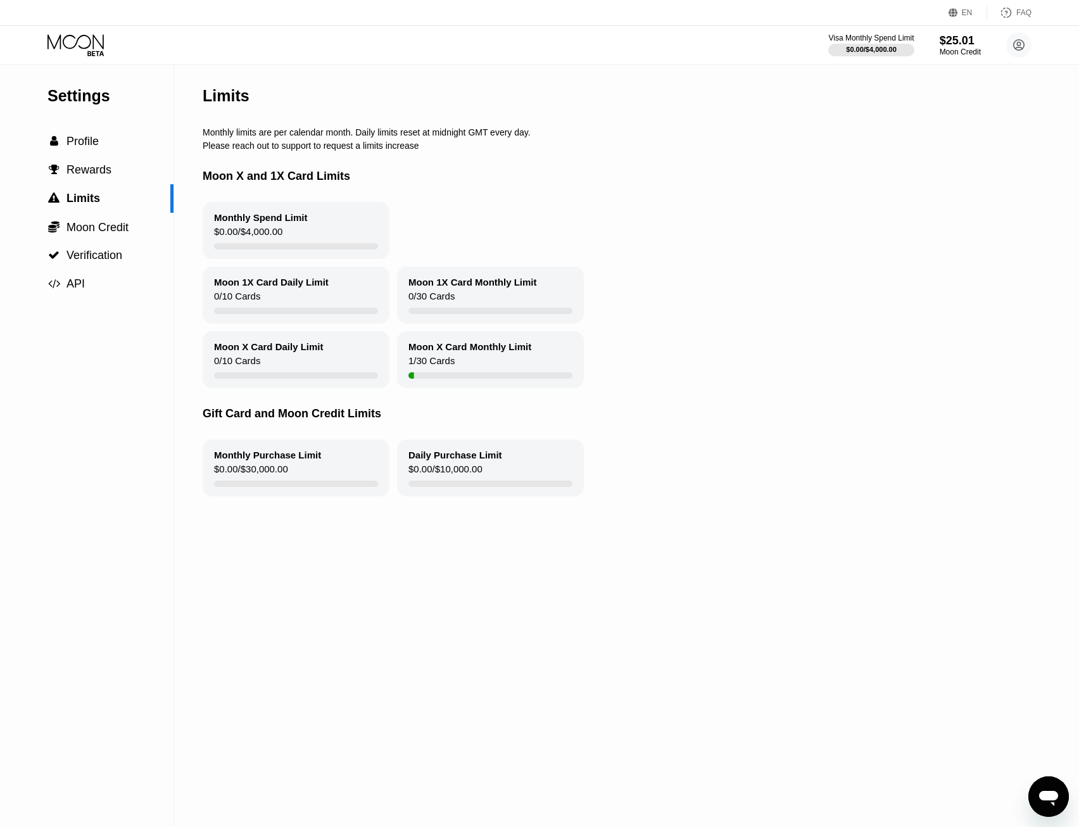
click at [460, 642] on div "Limits Monthly limits are per calendar month. Daily limits reset at midnight GM…" at bounding box center [634, 446] width 863 height 763
click at [76, 42] on icon at bounding box center [77, 45] width 59 height 22
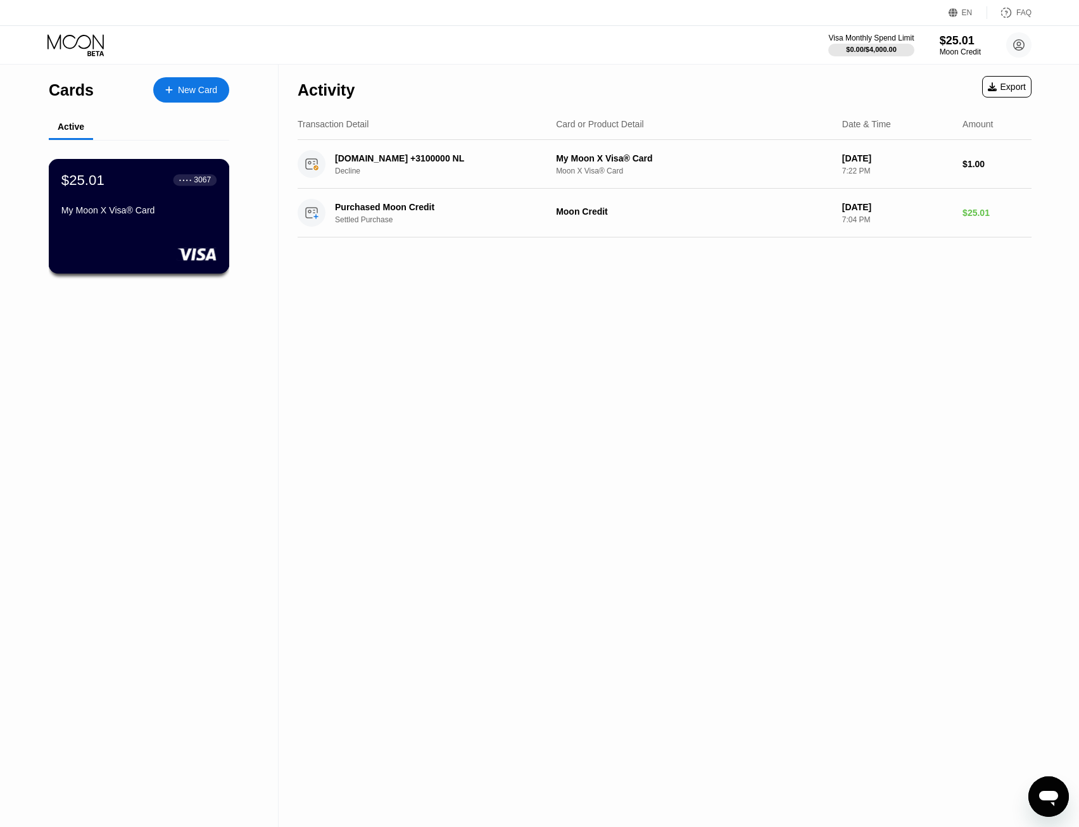
click at [94, 246] on div "$25.01 ● ● ● ● 3067 My Moon X Visa® Card" at bounding box center [139, 216] width 181 height 115
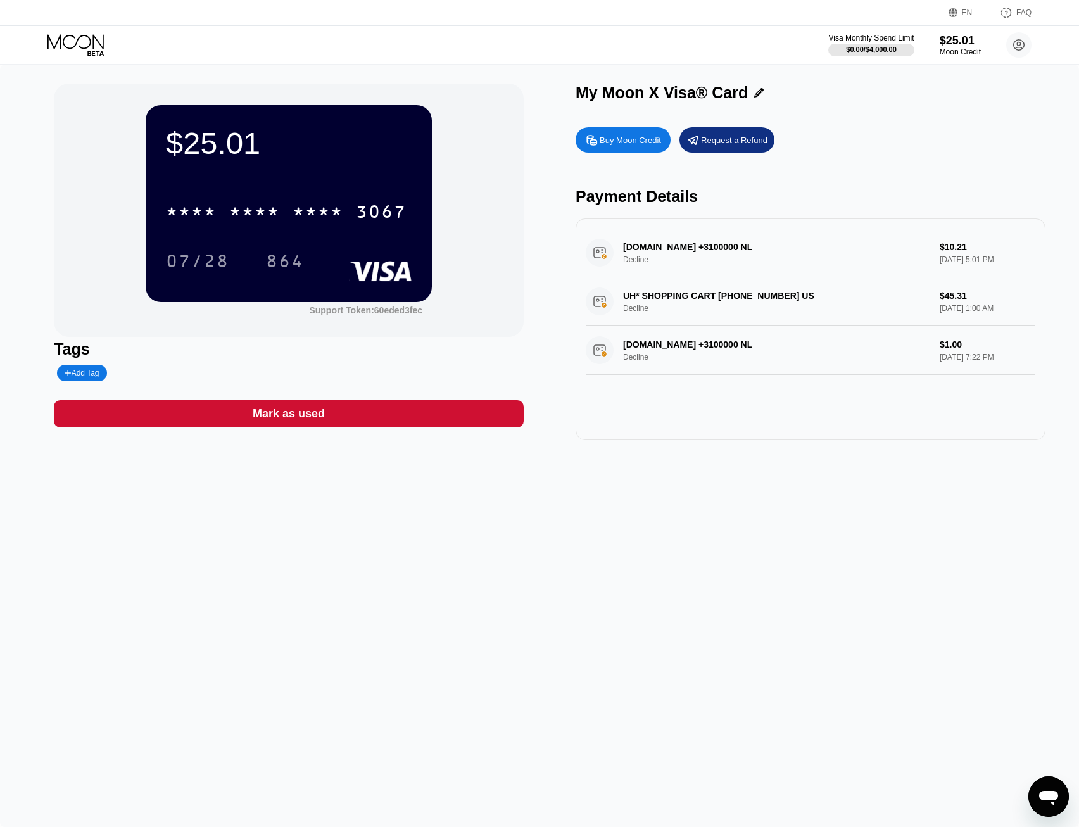
click at [336, 524] on div "$25.01 * * * * * * * * * * * * 3067 07/28 864 Support Token: 60eded3fec Tags Ad…" at bounding box center [539, 446] width 1079 height 763
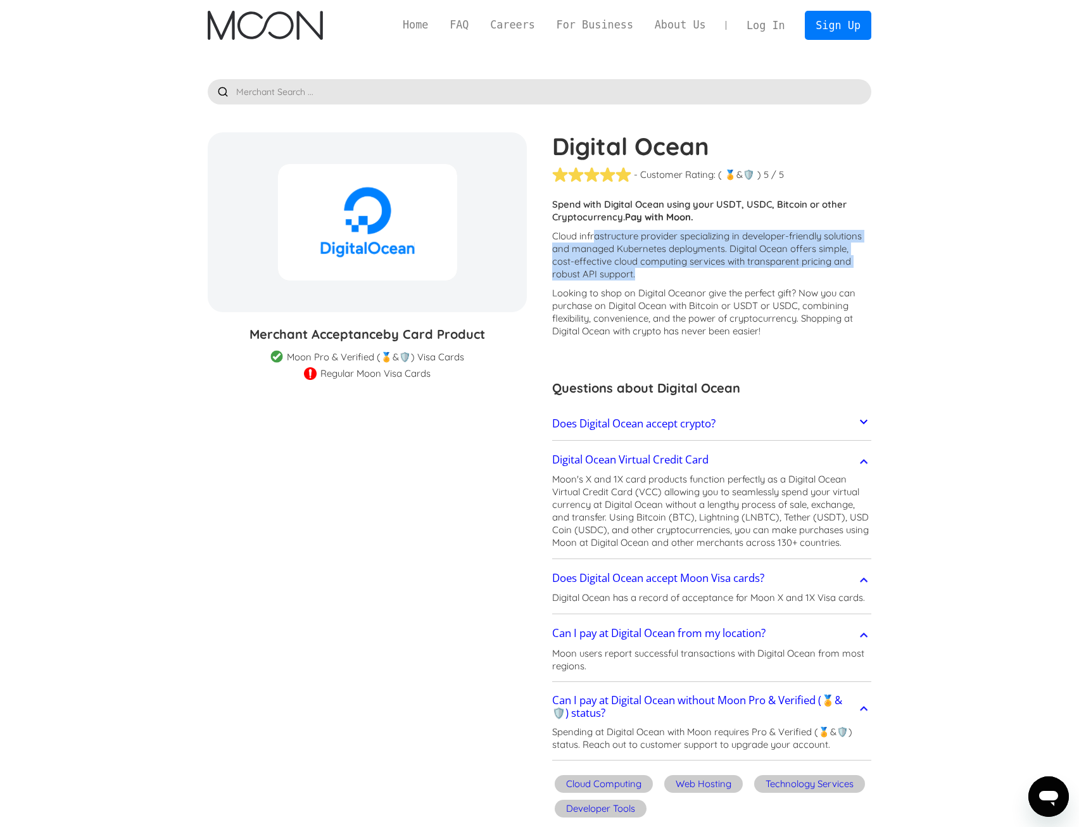
click at [862, 424] on icon at bounding box center [863, 421] width 15 height 15
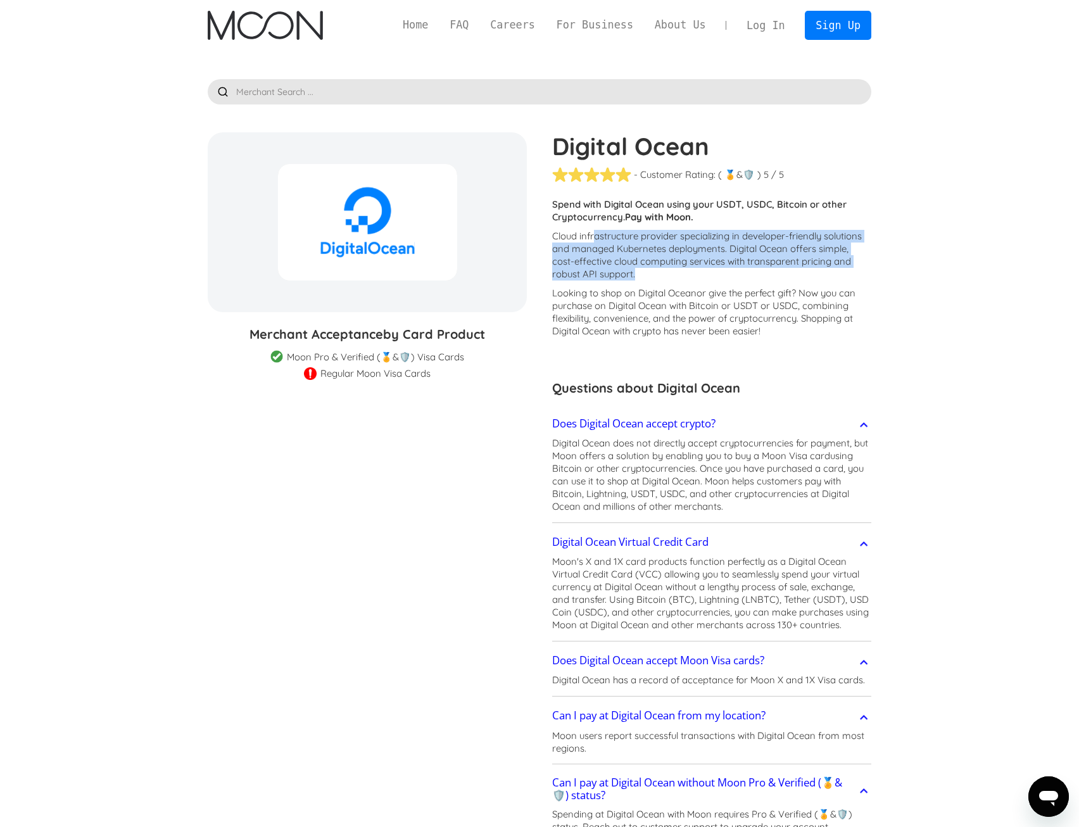
click at [279, 29] on img "home" at bounding box center [265, 25] width 115 height 29
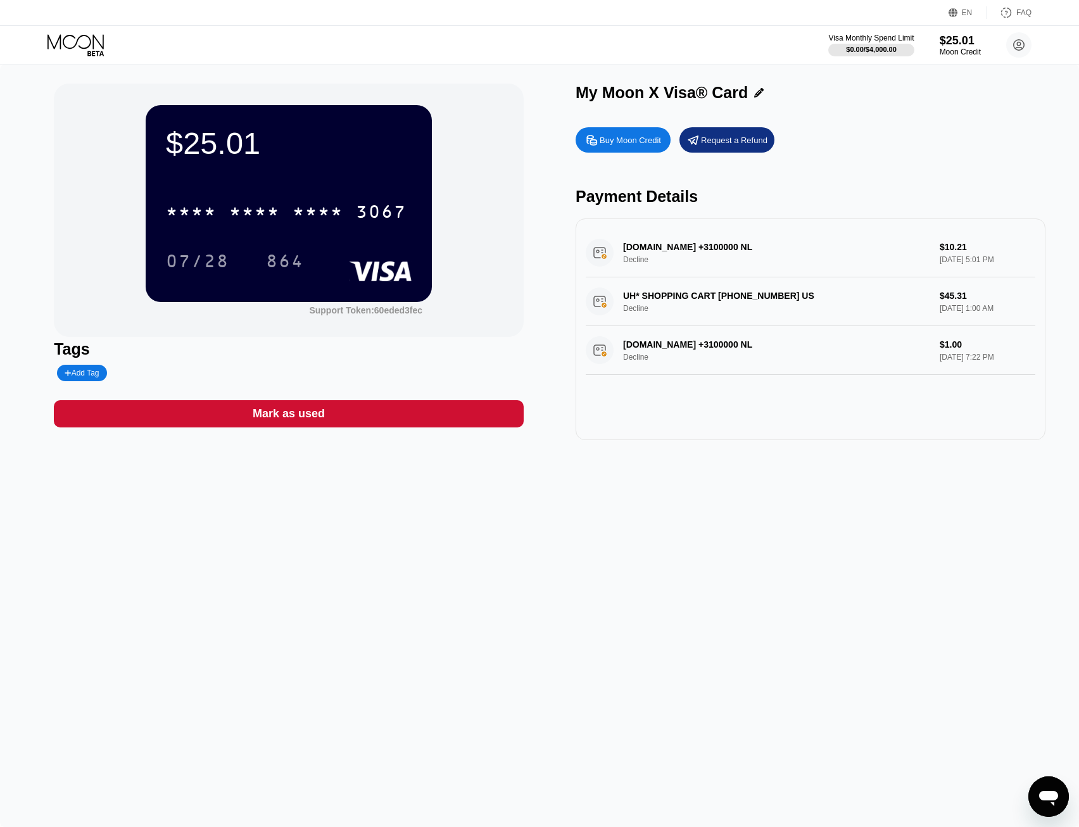
click at [297, 156] on div "$25.01" at bounding box center [289, 142] width 246 height 35
click at [68, 36] on icon at bounding box center [76, 41] width 56 height 15
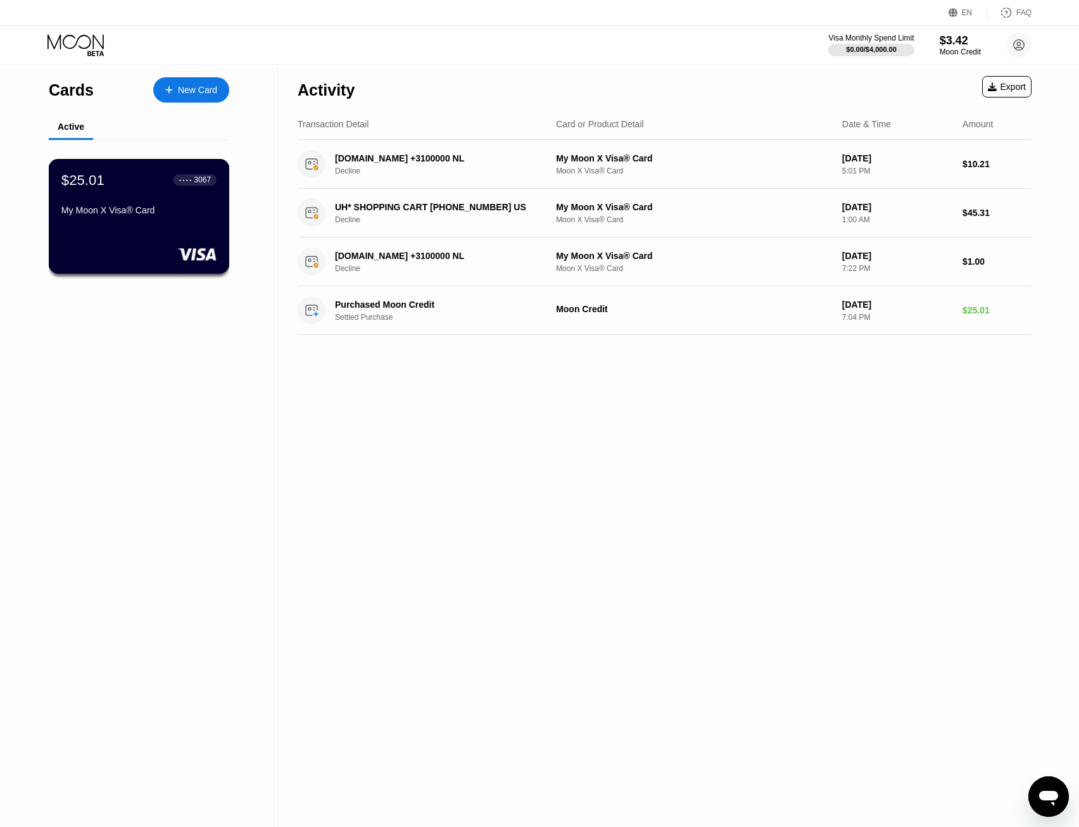
click at [132, 205] on div "$25.01 ● ● ● ● 3067 My Moon X Visa® Card" at bounding box center [138, 196] width 155 height 49
